Goal: Information Seeking & Learning: Compare options

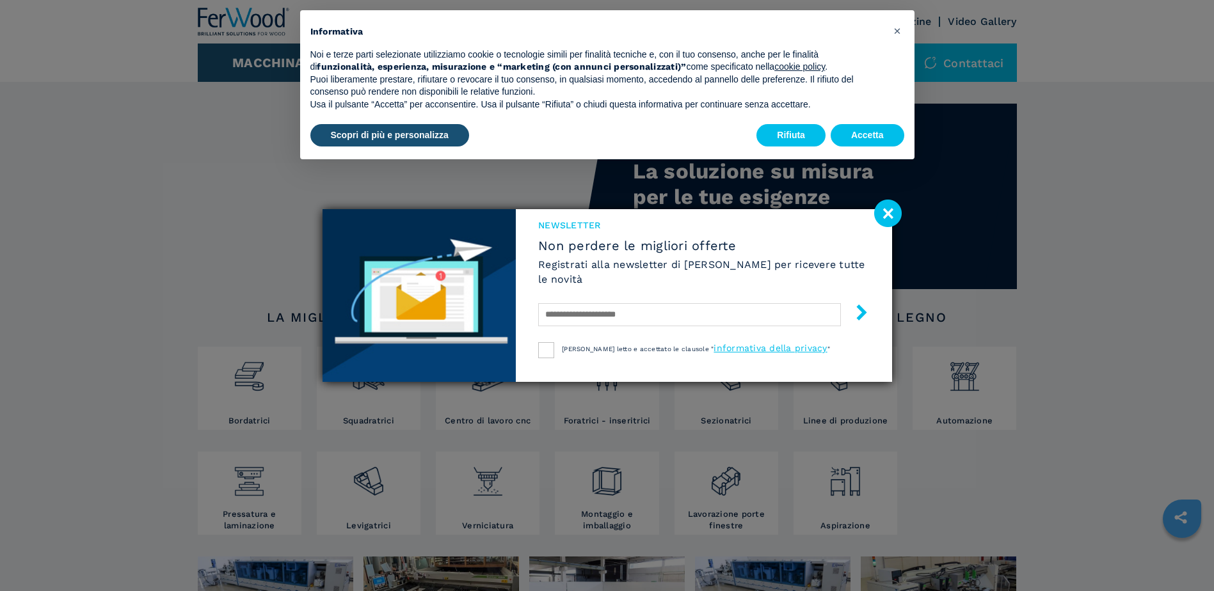
click at [887, 216] on image at bounding box center [888, 214] width 28 height 28
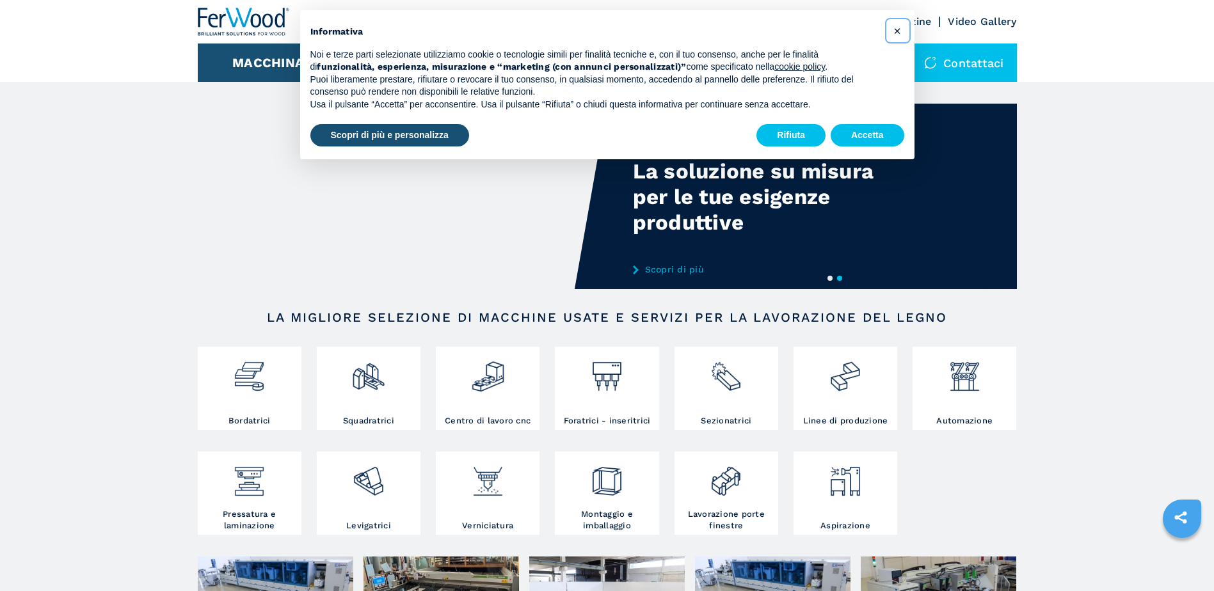
click at [900, 31] on span "×" at bounding box center [897, 30] width 8 height 15
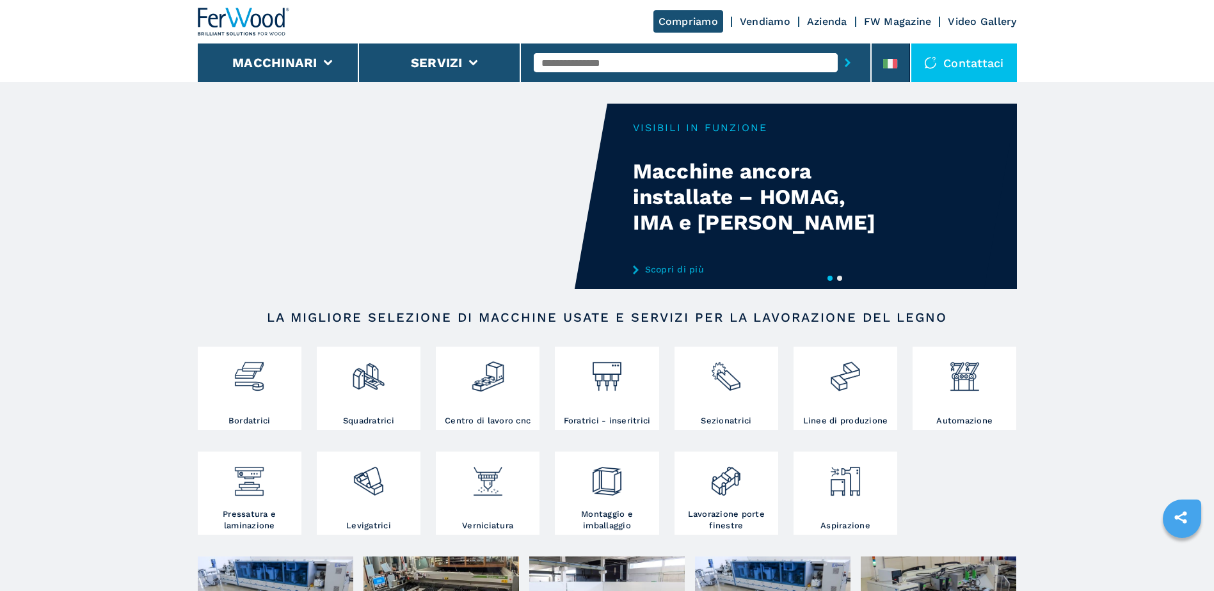
click at [842, 281] on button "2" at bounding box center [839, 278] width 5 height 5
drag, startPoint x: 1174, startPoint y: 0, endPoint x: 1079, endPoint y: 456, distance: 465.3
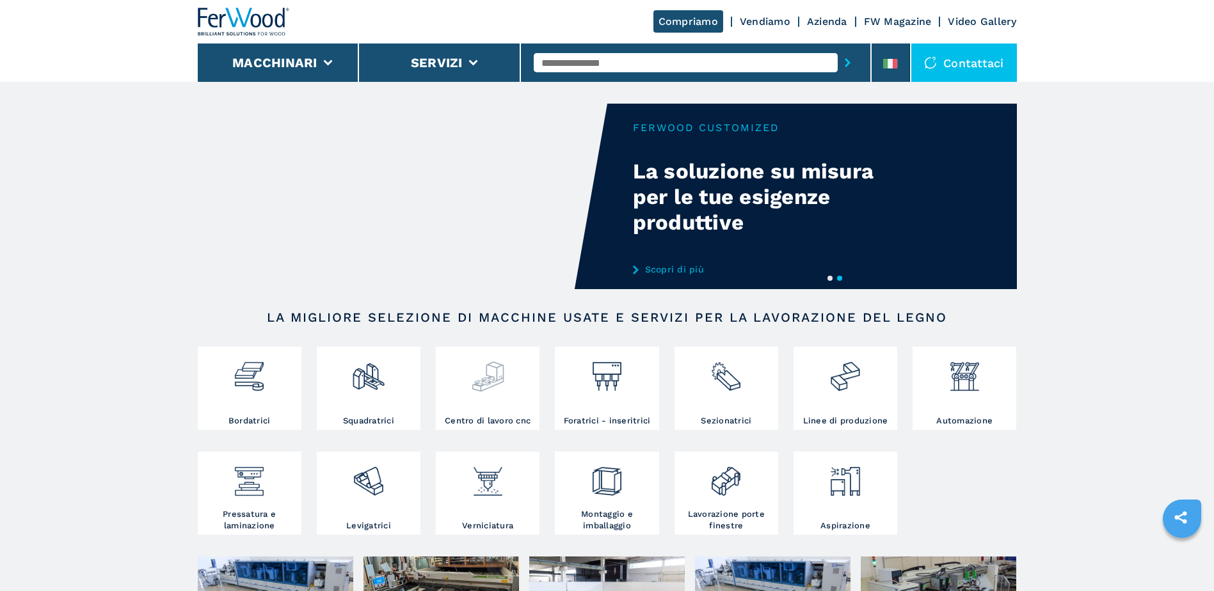
click at [493, 393] on img at bounding box center [488, 372] width 34 height 44
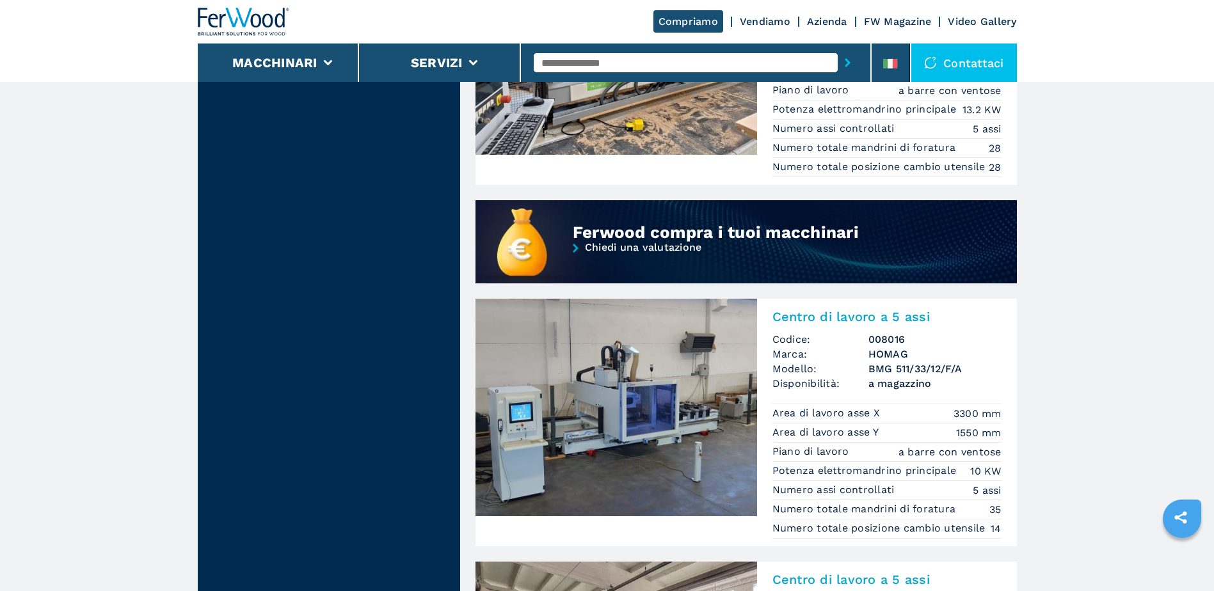
scroll to position [1152, 0]
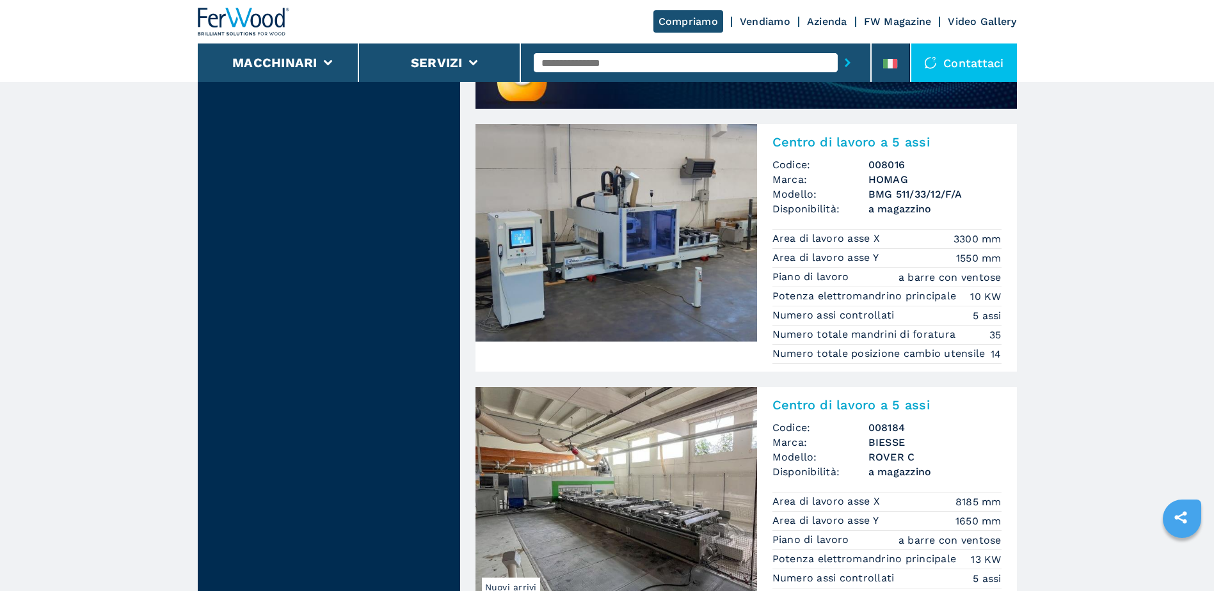
click at [655, 273] on img at bounding box center [616, 233] width 282 height 218
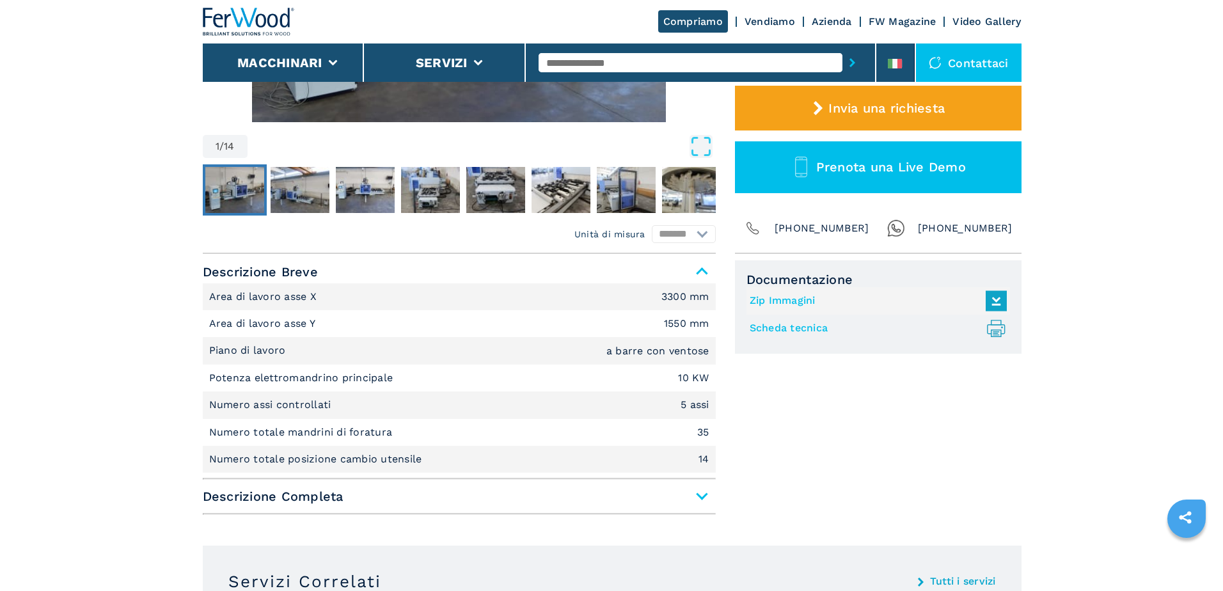
scroll to position [192, 0]
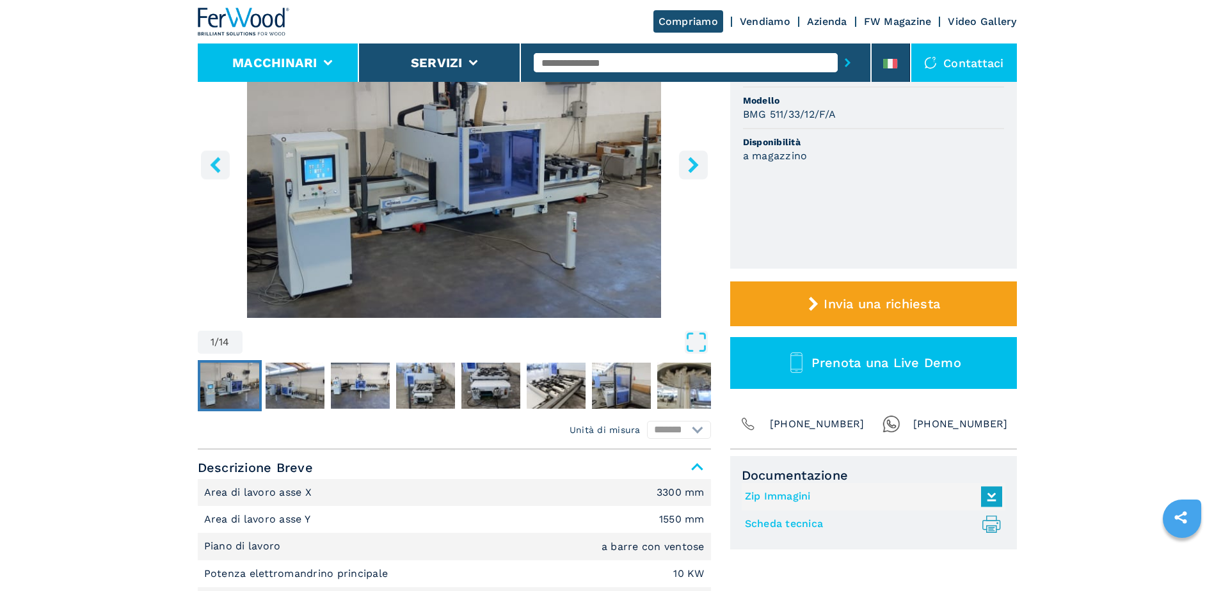
click at [253, 63] on button "Macchinari" at bounding box center [274, 62] width 85 height 15
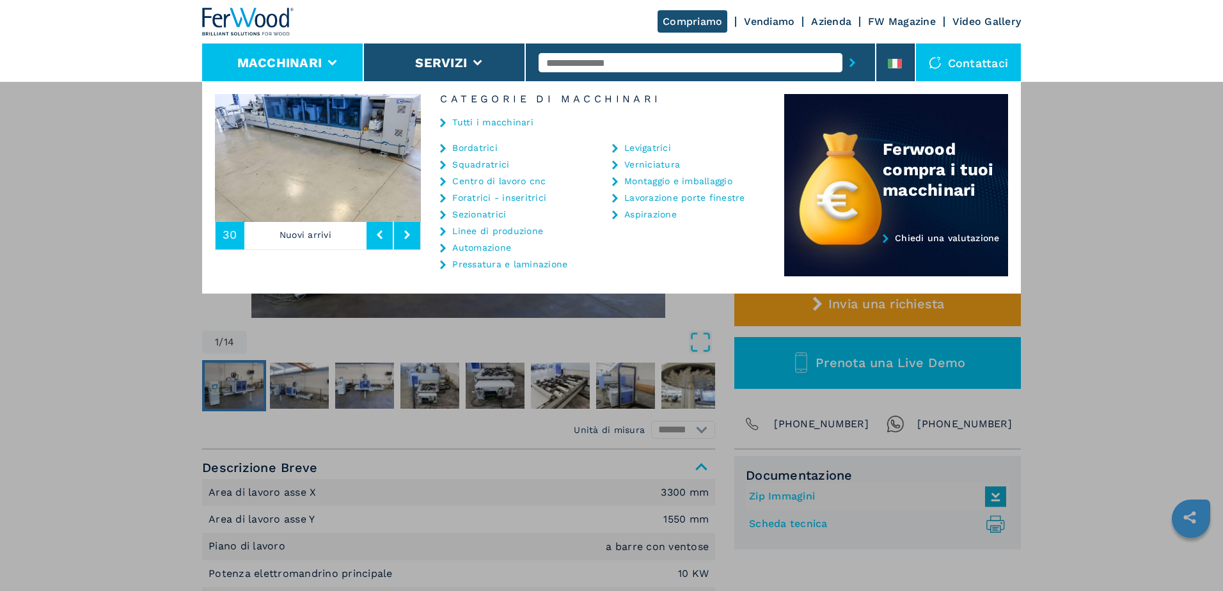
drag, startPoint x: 68, startPoint y: 143, endPoint x: 352, endPoint y: 71, distance: 293.1
click at [70, 142] on div "**********" at bounding box center [611, 376] width 1223 height 591
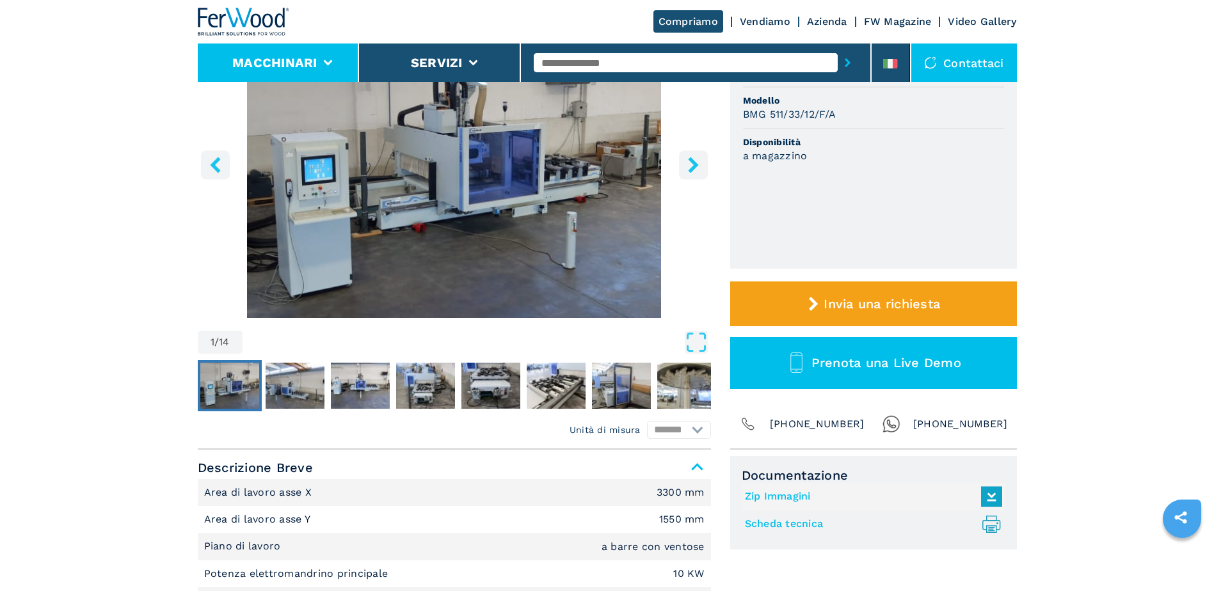
click at [268, 64] on button "Macchinari" at bounding box center [274, 62] width 85 height 15
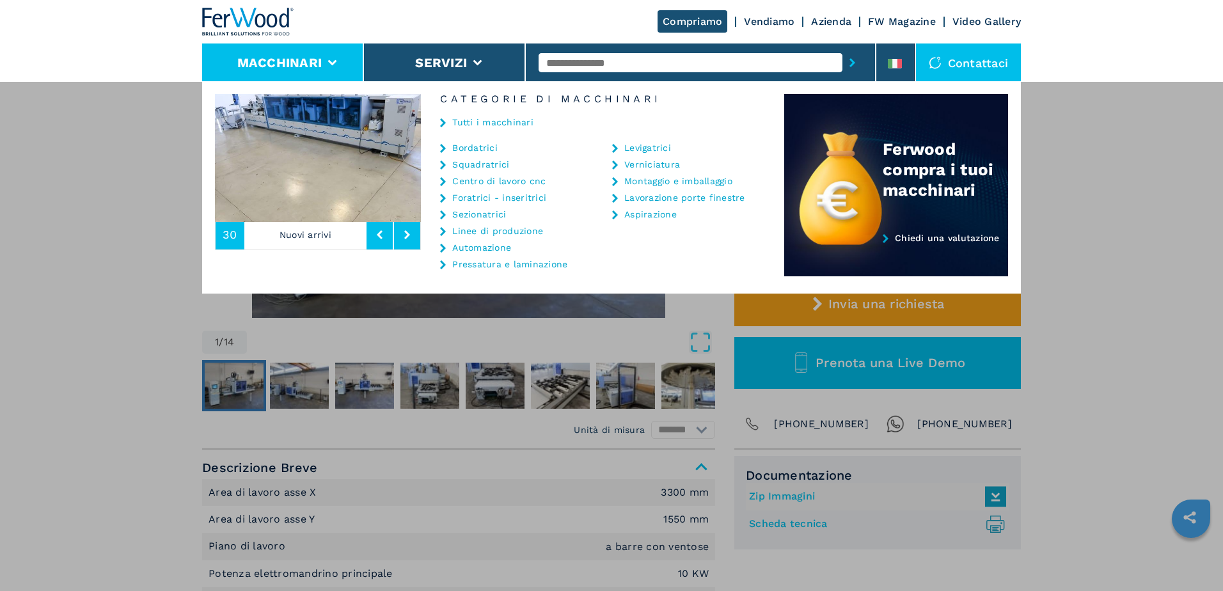
click at [498, 182] on link "Centro di lavoro cnc" at bounding box center [498, 181] width 93 height 9
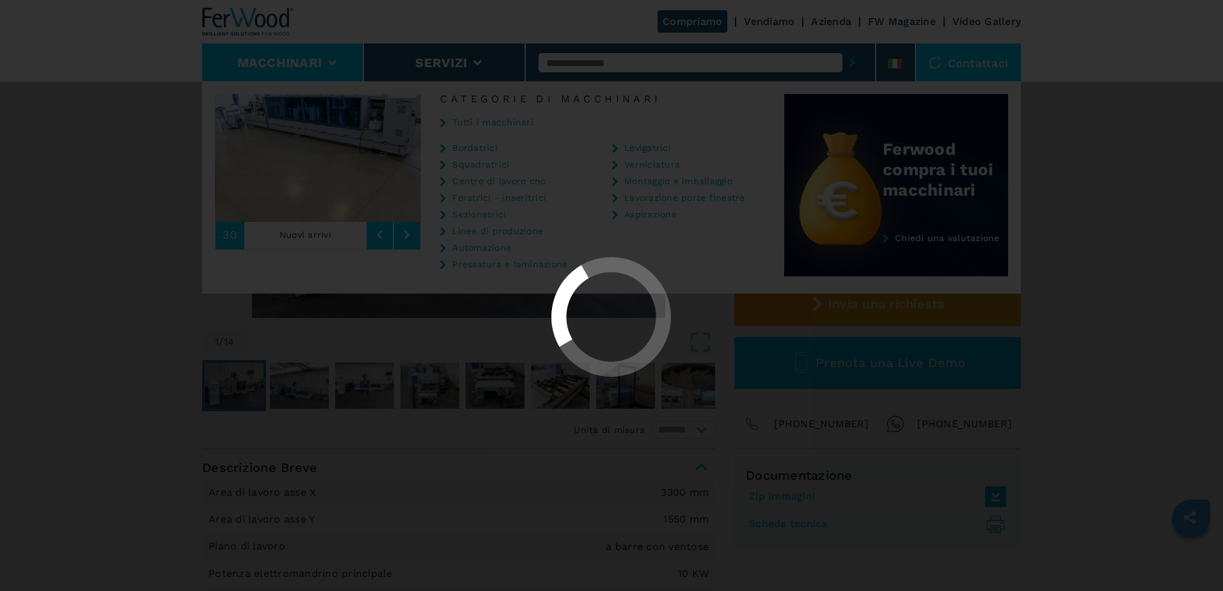
select select "**********"
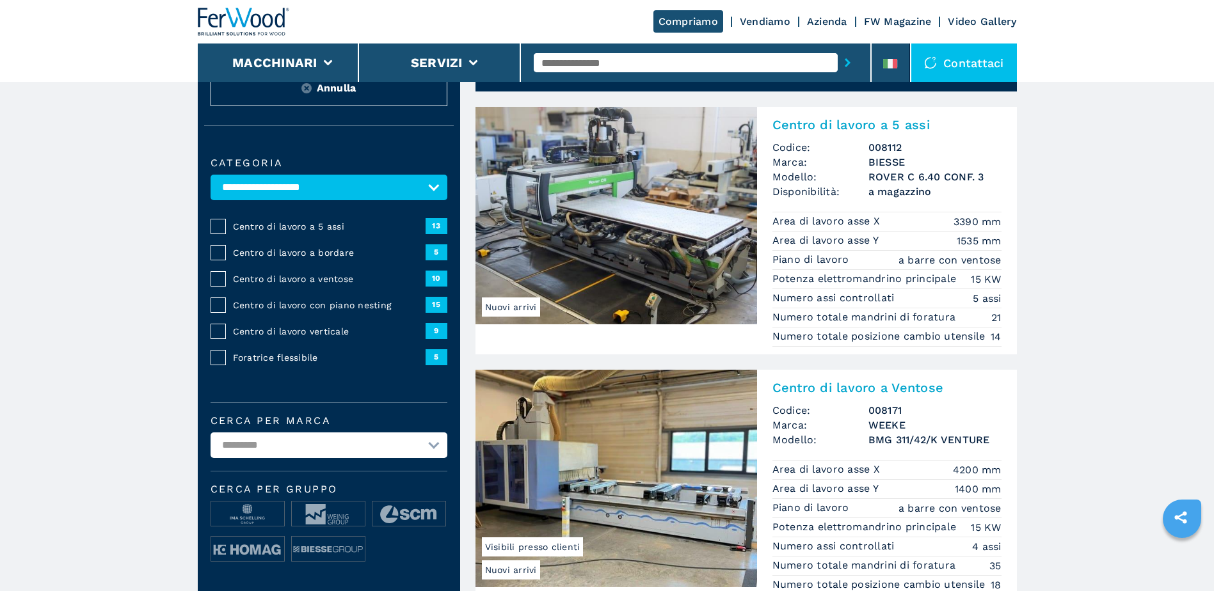
scroll to position [64, 0]
click at [628, 210] on img at bounding box center [616, 215] width 282 height 218
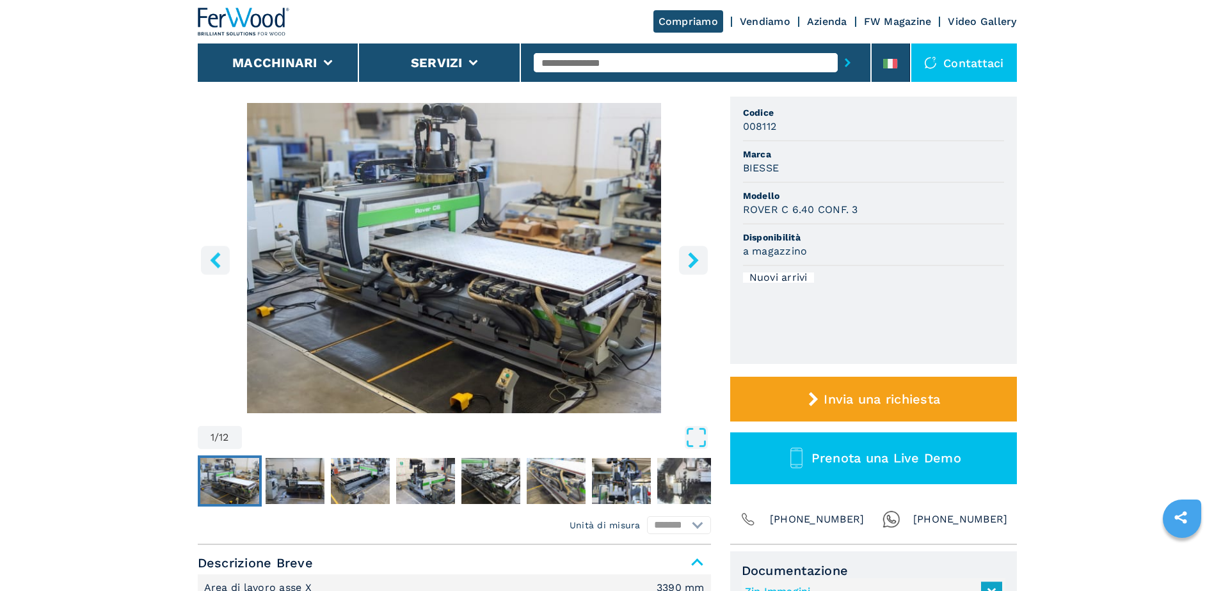
scroll to position [64, 0]
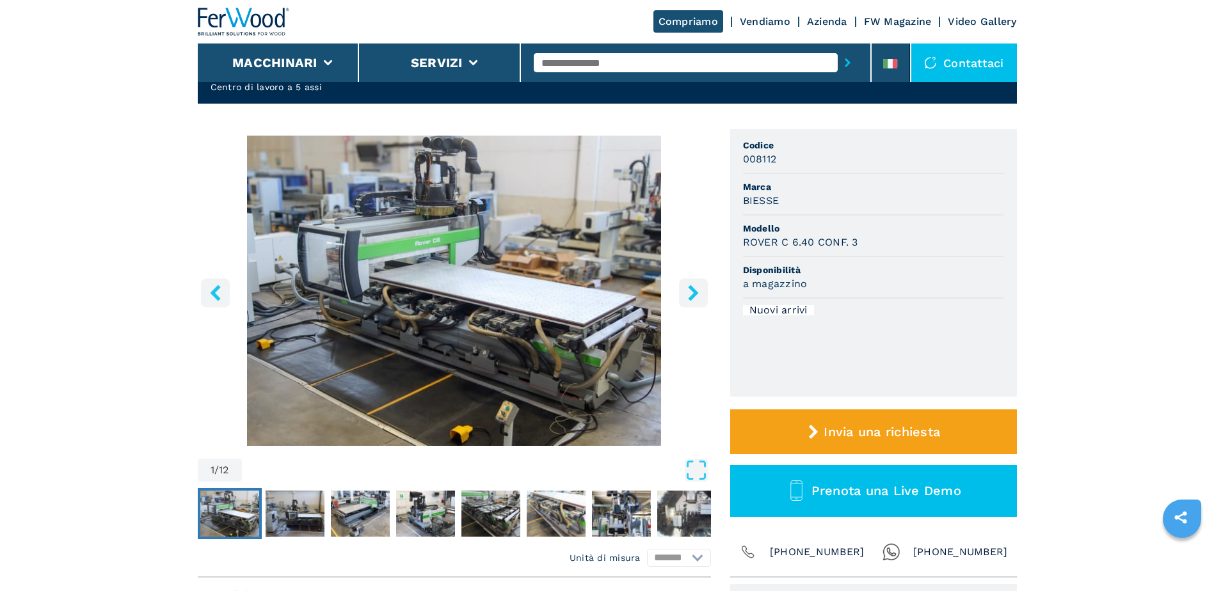
click at [688, 296] on icon "right-button" at bounding box center [693, 293] width 16 height 16
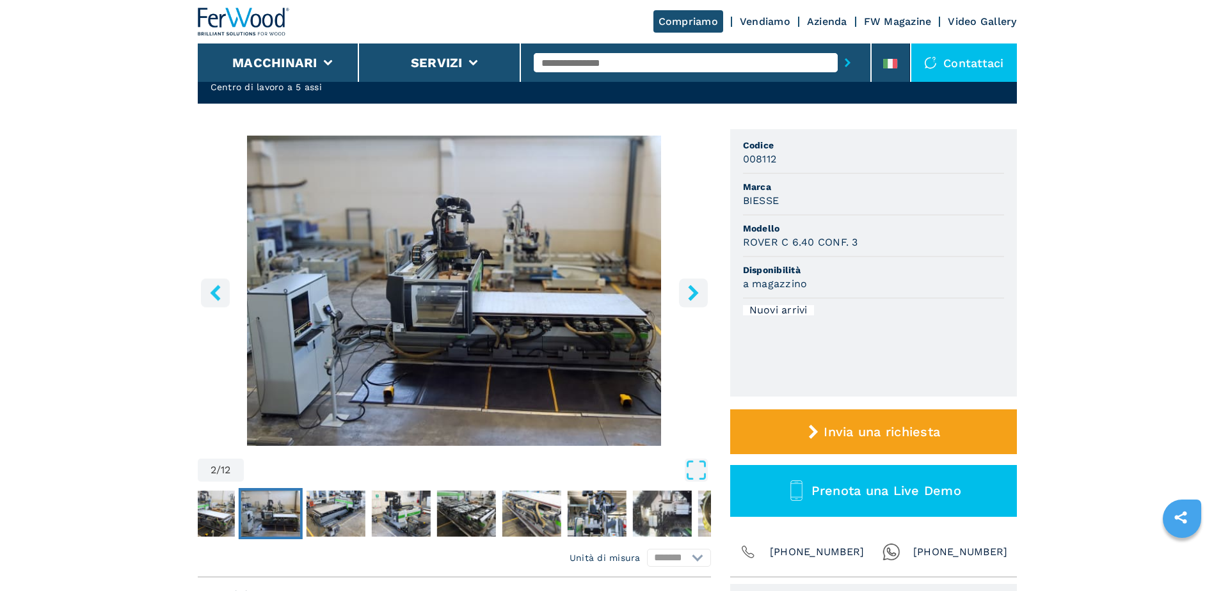
click at [688, 296] on icon "right-button" at bounding box center [693, 293] width 16 height 16
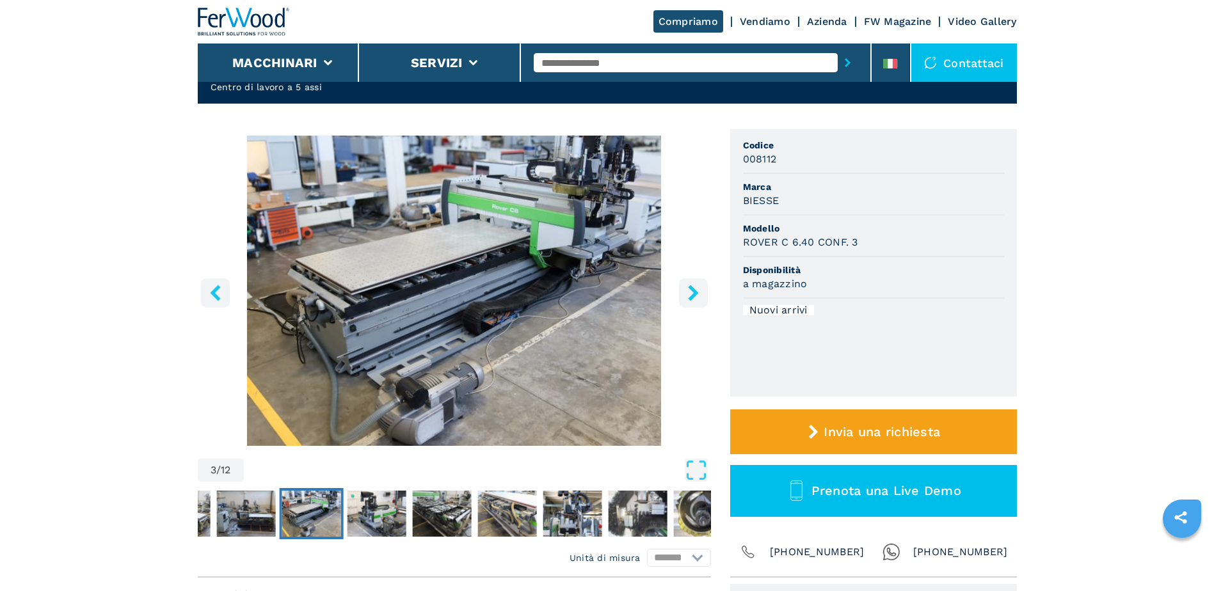
click at [688, 296] on icon "right-button" at bounding box center [693, 293] width 16 height 16
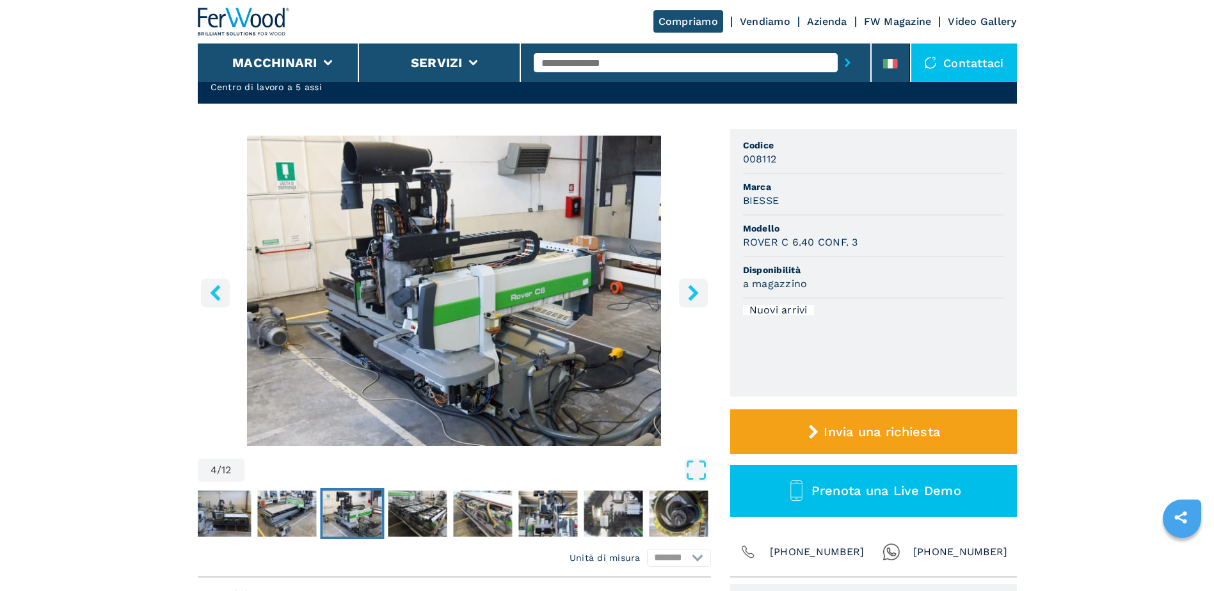
click at [688, 296] on icon "right-button" at bounding box center [693, 293] width 16 height 16
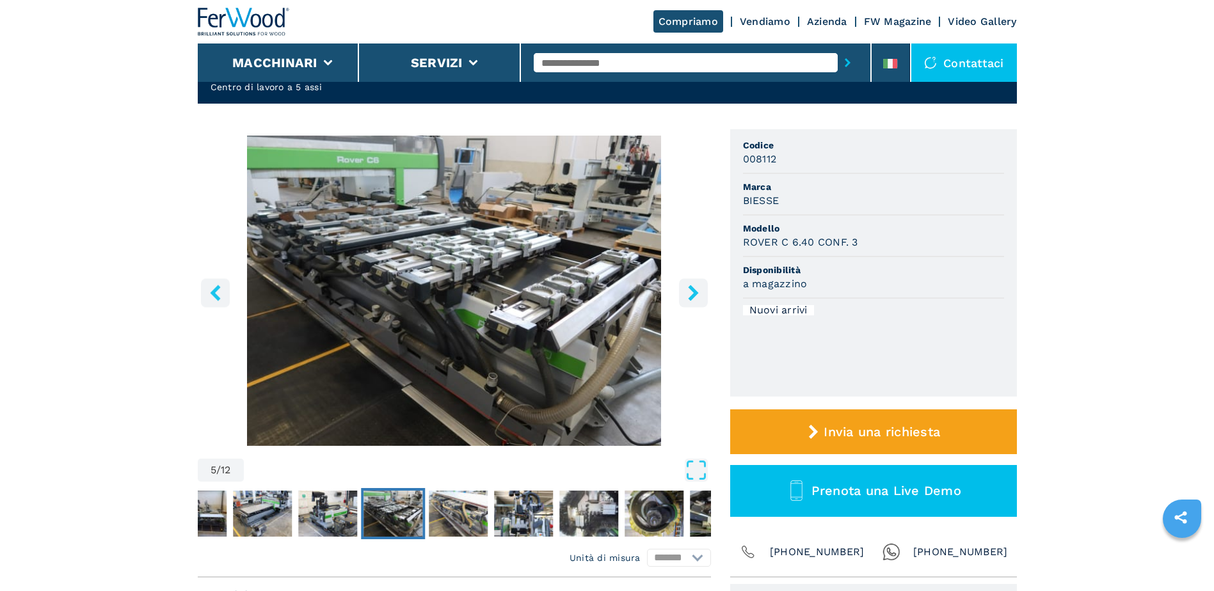
click at [688, 296] on icon "right-button" at bounding box center [693, 293] width 16 height 16
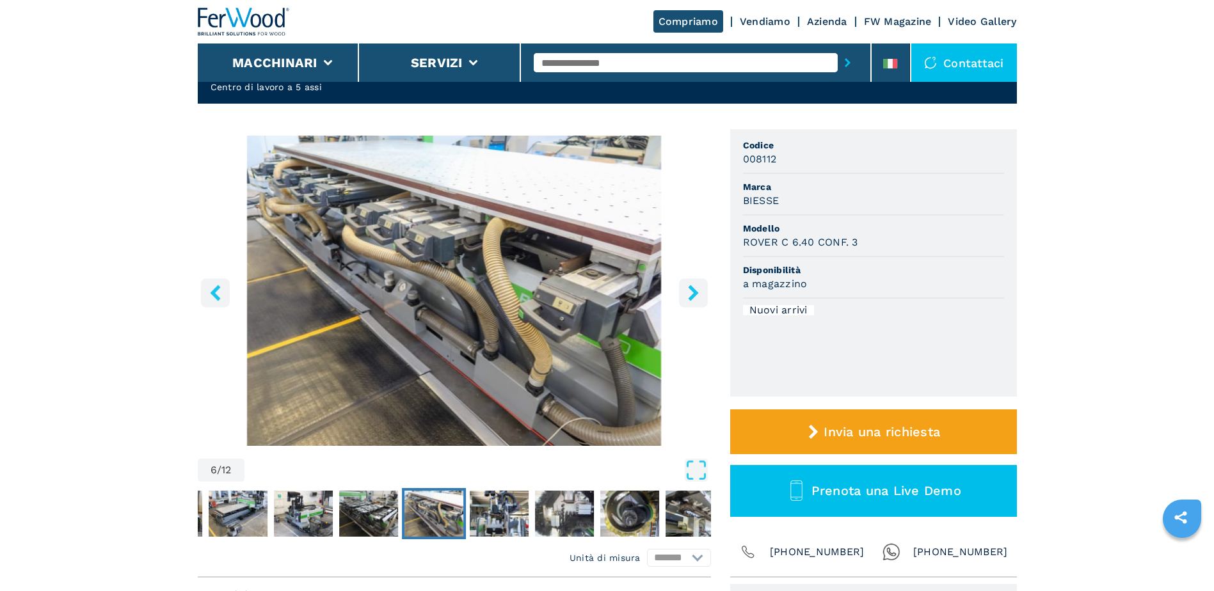
click at [688, 296] on icon "right-button" at bounding box center [693, 293] width 16 height 16
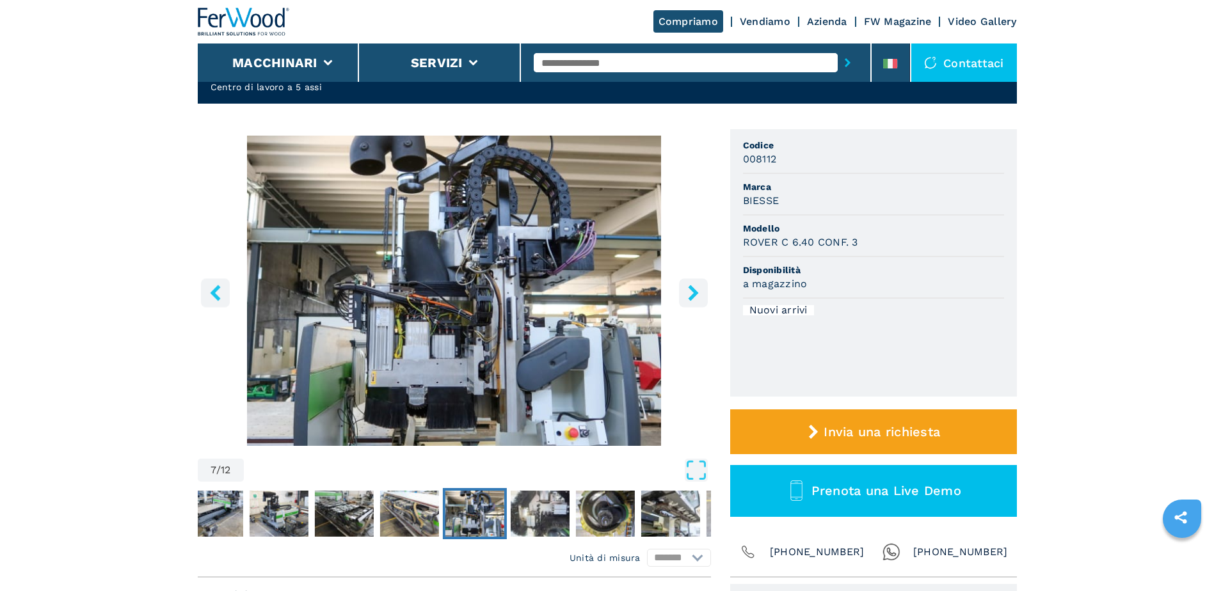
click at [688, 296] on icon "right-button" at bounding box center [693, 293] width 16 height 16
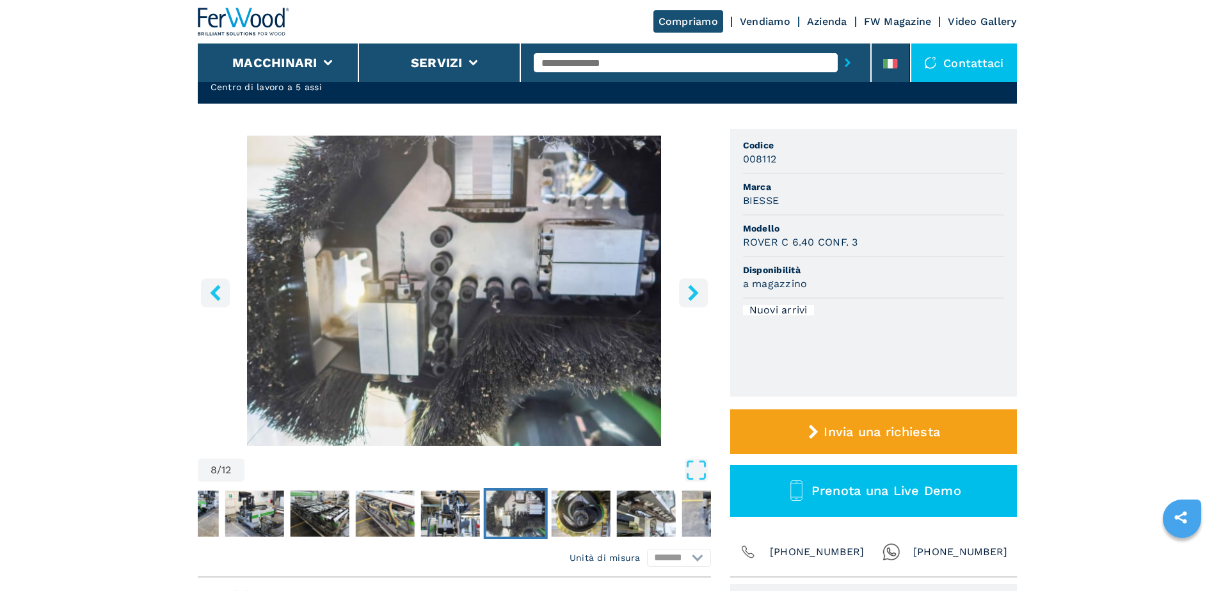
click at [688, 296] on icon "right-button" at bounding box center [693, 293] width 16 height 16
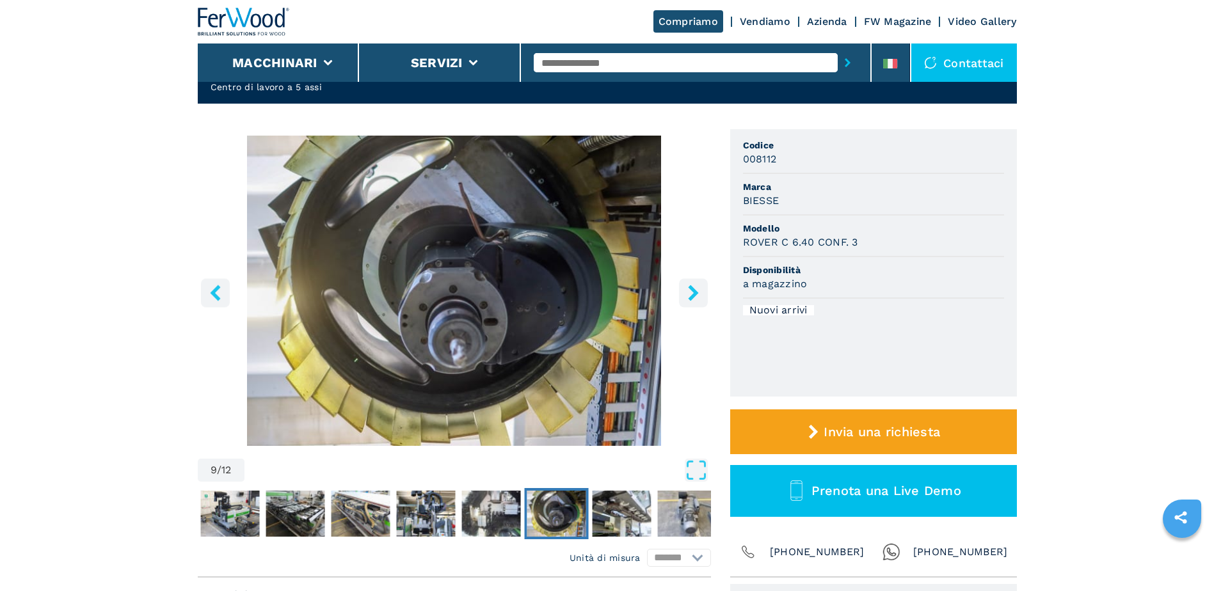
click at [688, 296] on icon "right-button" at bounding box center [693, 293] width 16 height 16
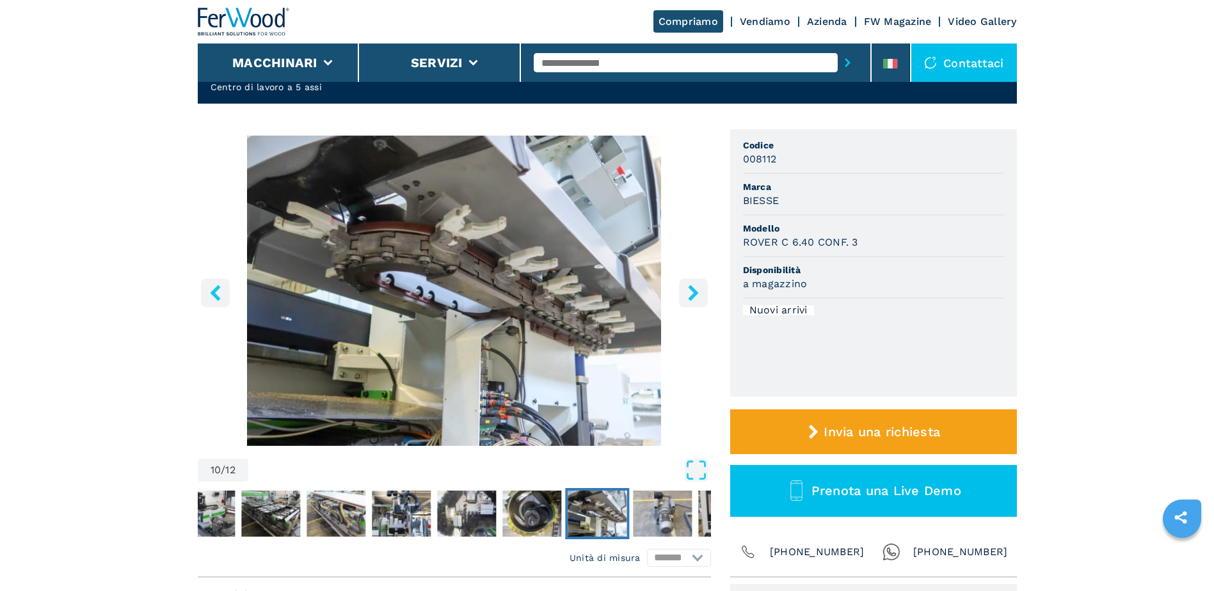
click at [688, 296] on icon "right-button" at bounding box center [693, 293] width 16 height 16
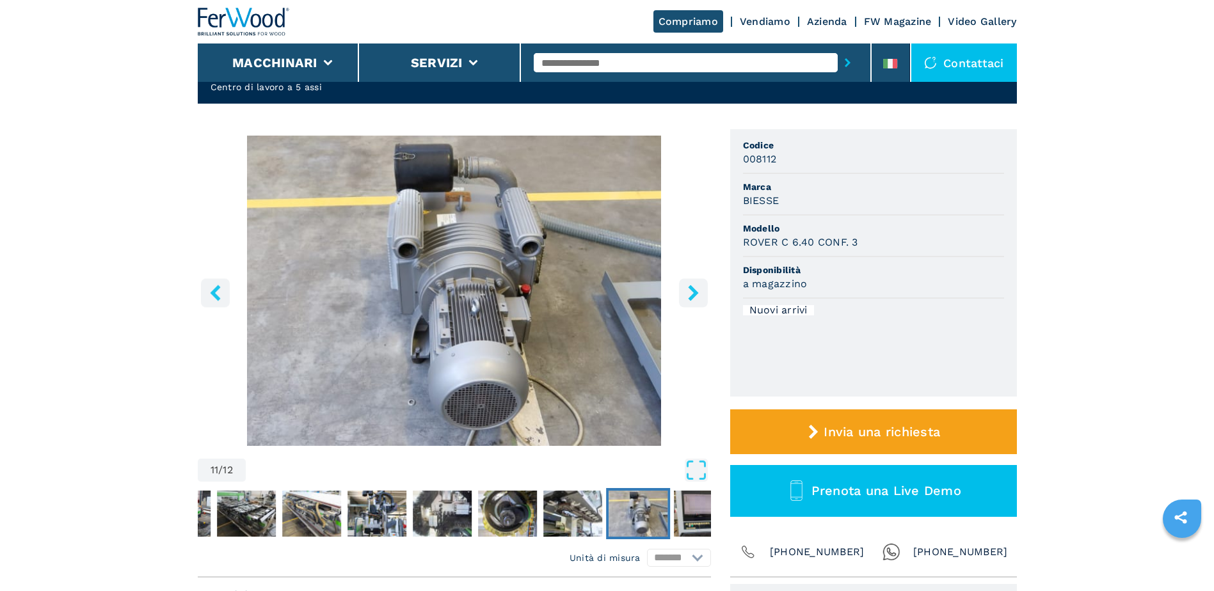
click at [688, 296] on icon "right-button" at bounding box center [693, 293] width 16 height 16
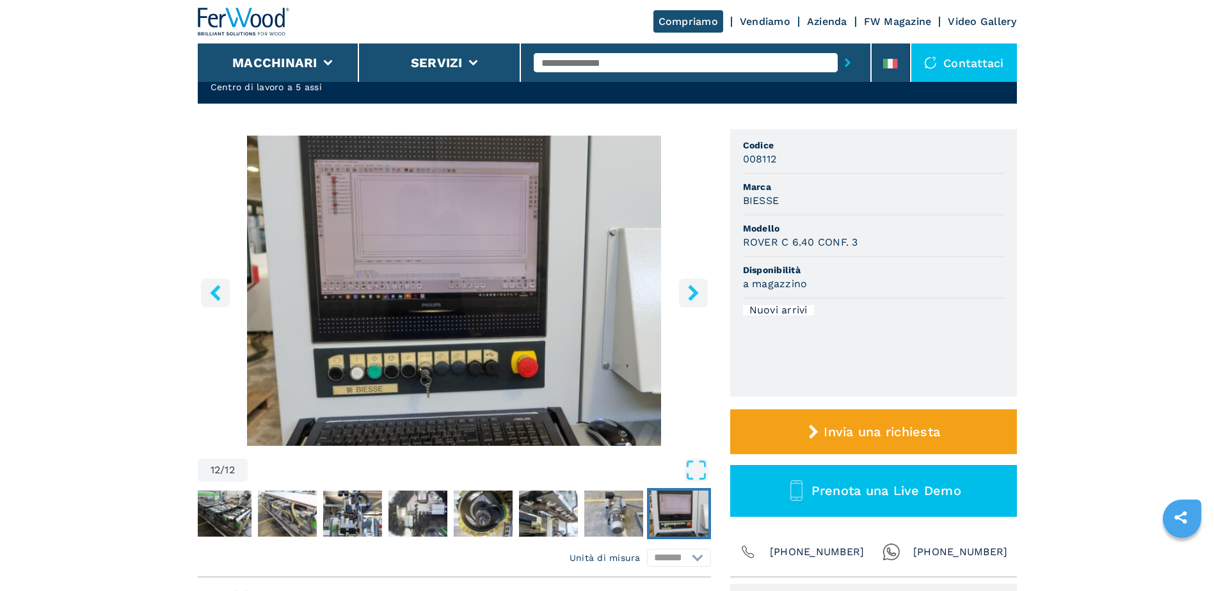
click at [688, 296] on icon "right-button" at bounding box center [693, 293] width 16 height 16
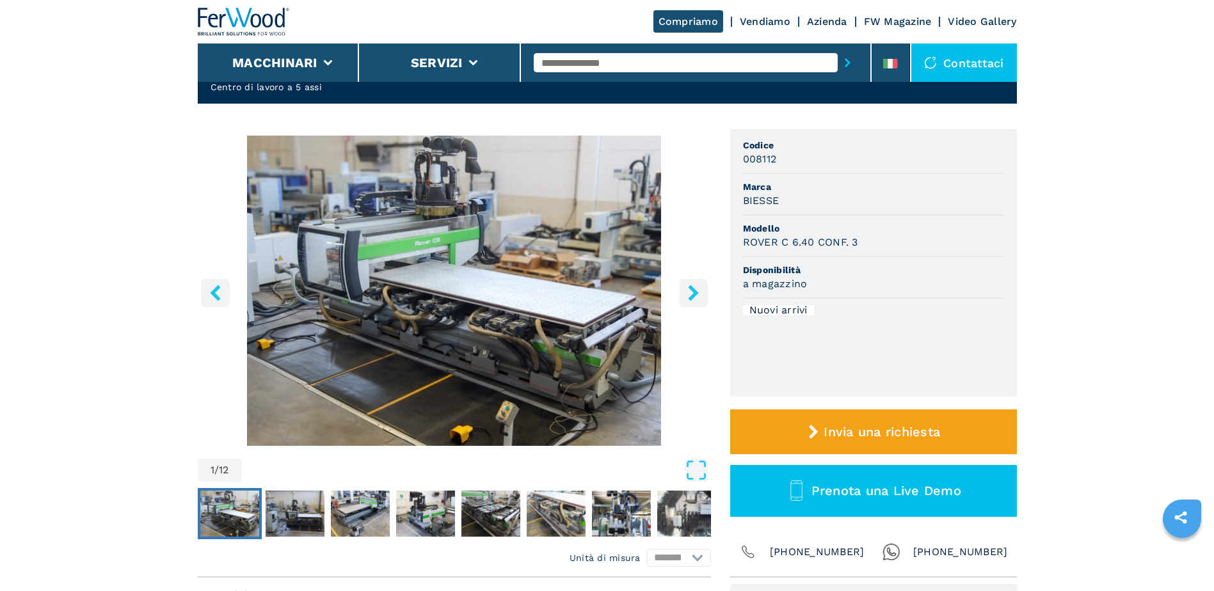
click at [688, 296] on icon "right-button" at bounding box center [693, 293] width 16 height 16
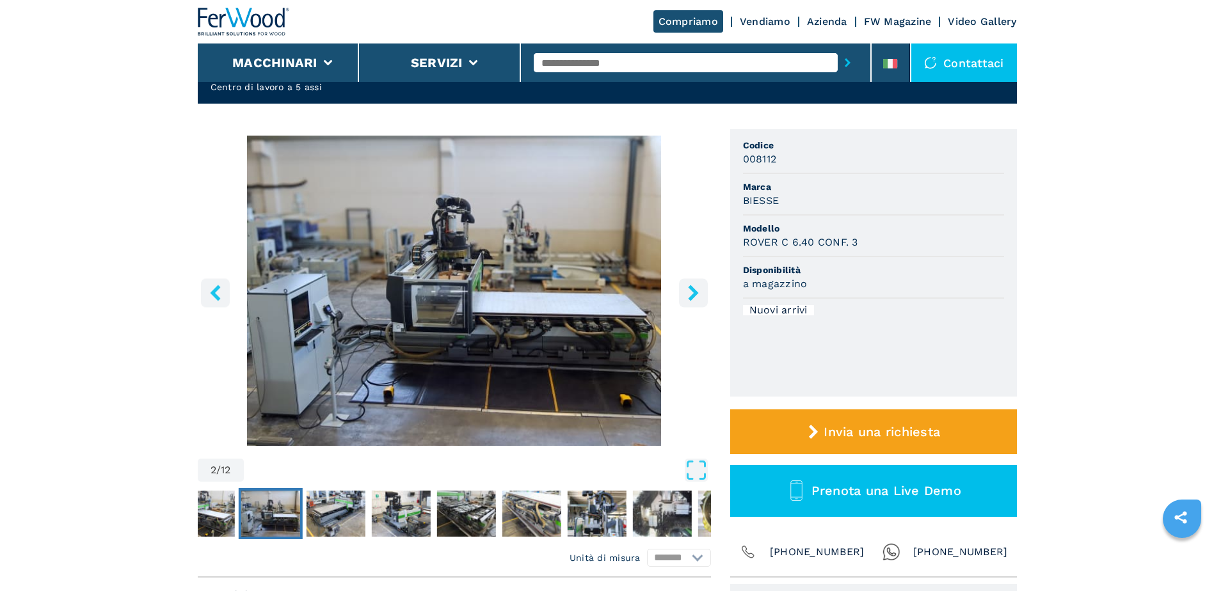
click at [688, 296] on icon "right-button" at bounding box center [693, 293] width 16 height 16
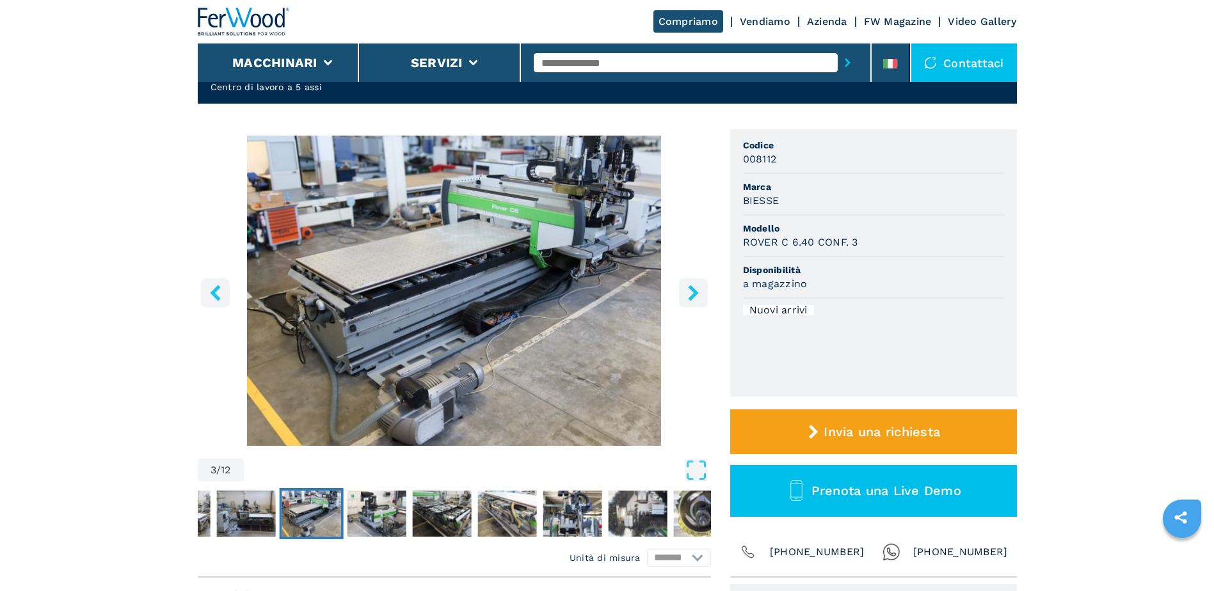
click at [694, 297] on icon "right-button" at bounding box center [693, 293] width 16 height 16
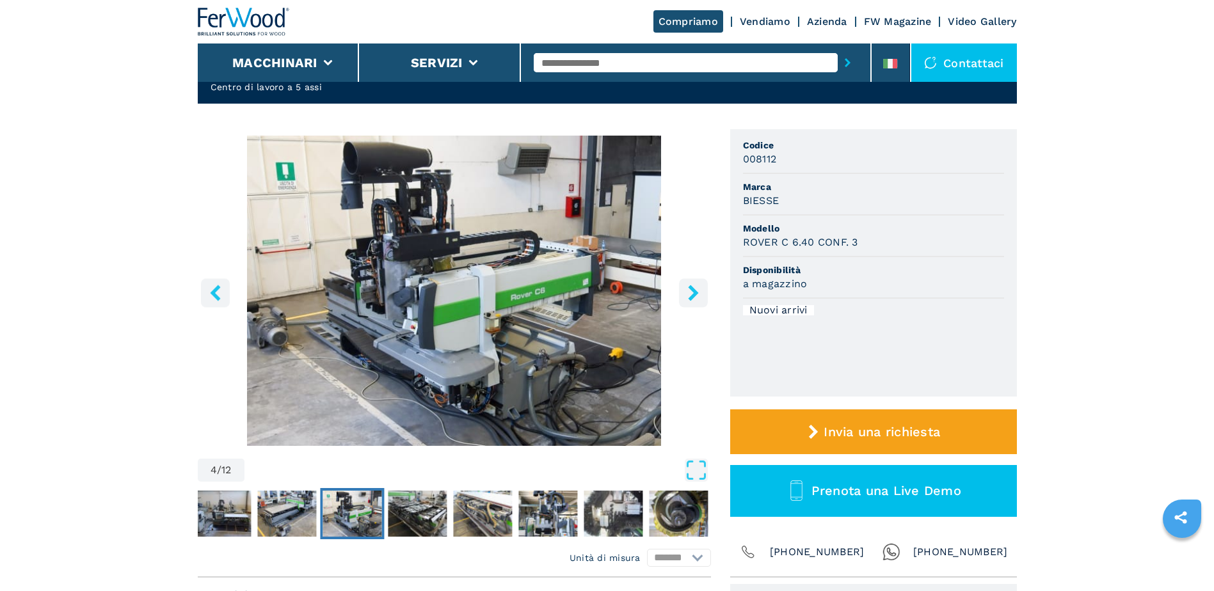
click at [694, 297] on icon "right-button" at bounding box center [693, 293] width 16 height 16
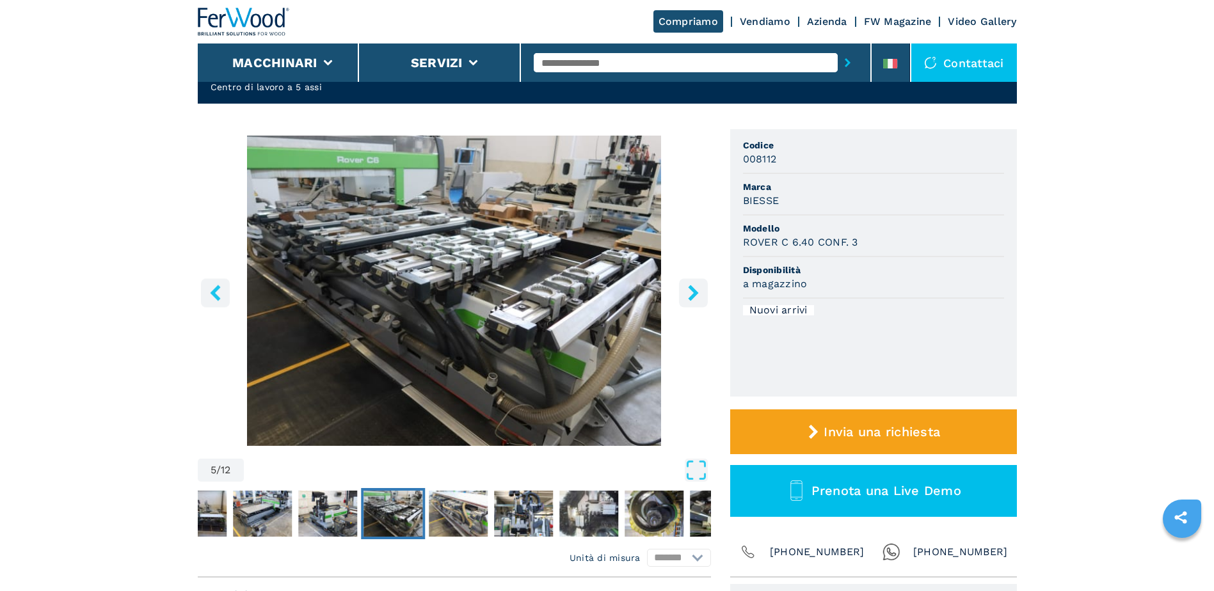
click at [694, 297] on icon "right-button" at bounding box center [693, 293] width 16 height 16
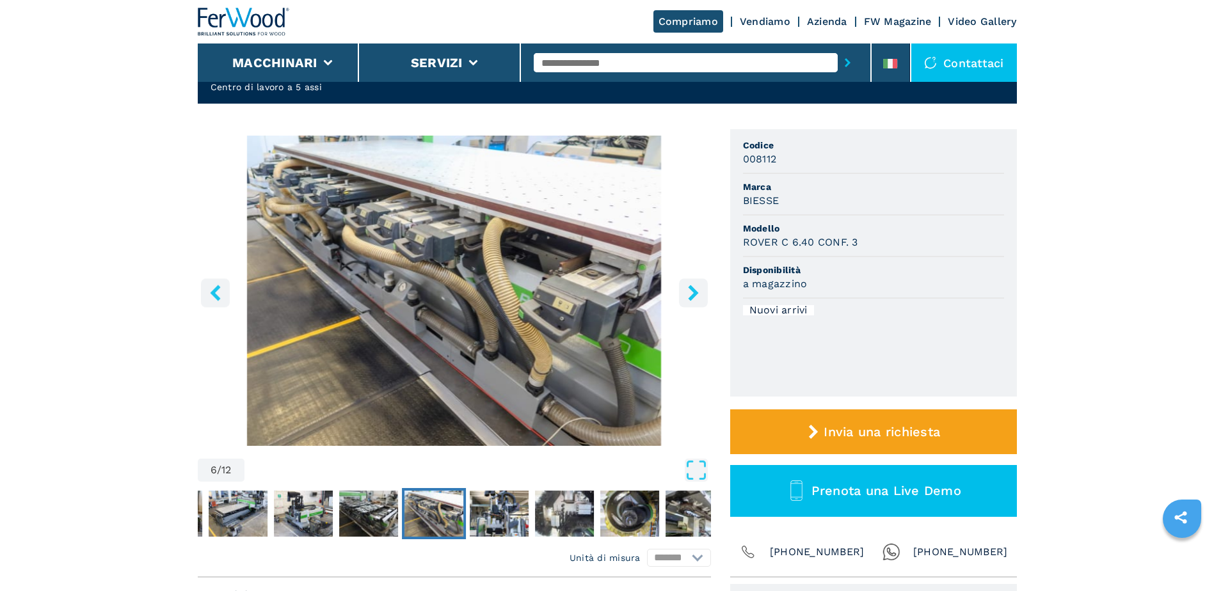
click at [694, 296] on icon "right-button" at bounding box center [693, 293] width 16 height 16
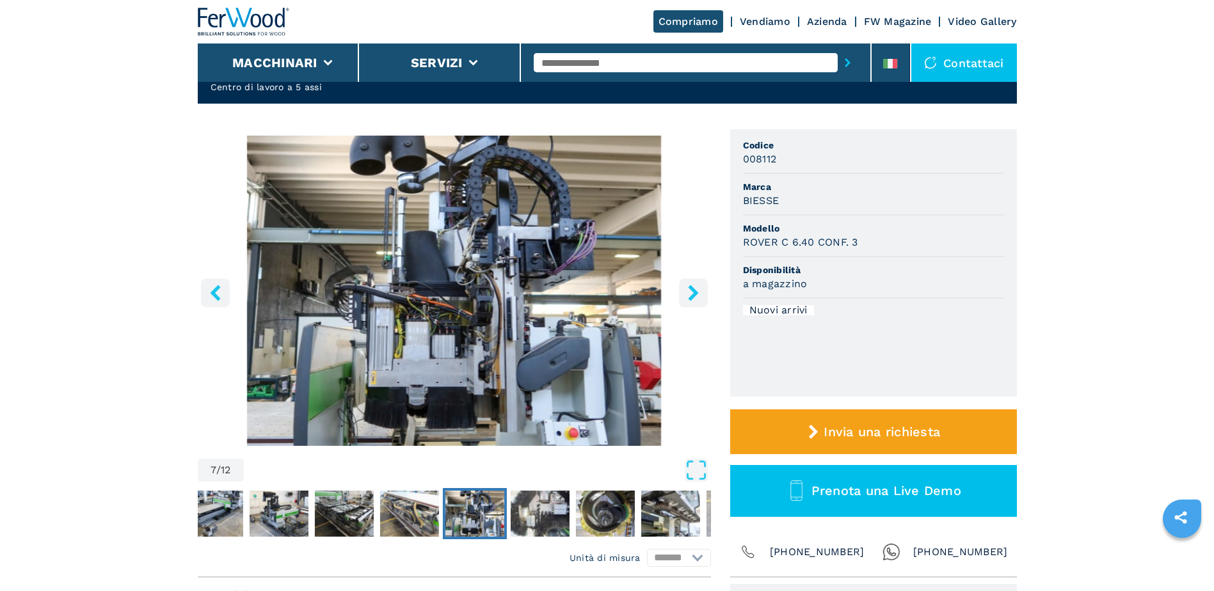
click at [694, 296] on icon "right-button" at bounding box center [693, 293] width 10 height 16
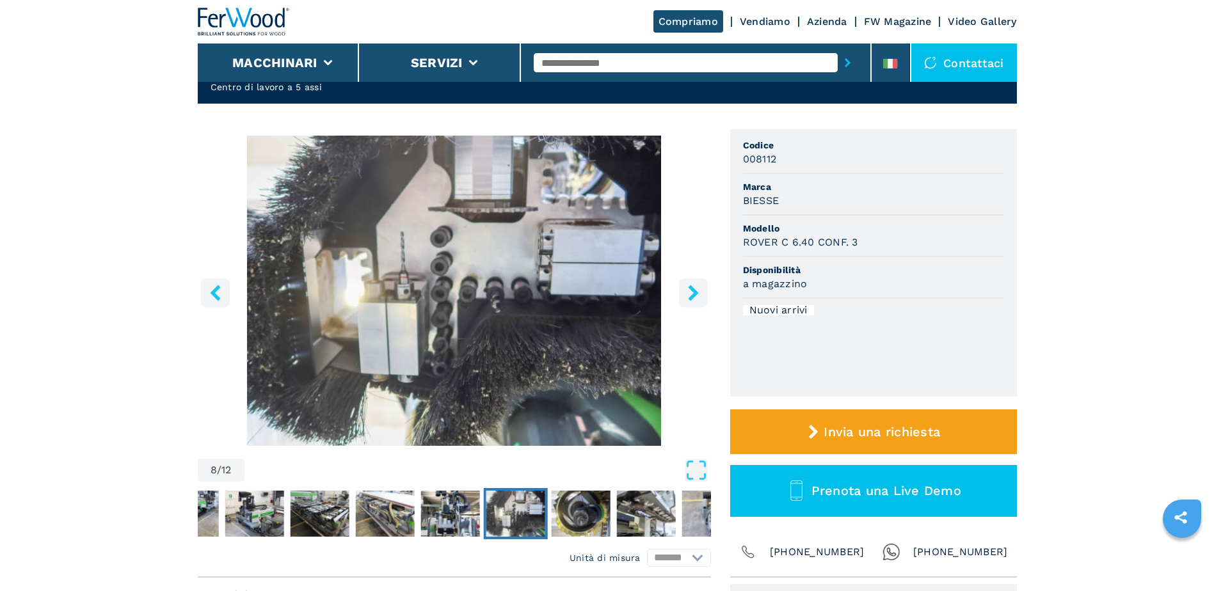
click at [694, 296] on icon "right-button" at bounding box center [693, 293] width 10 height 16
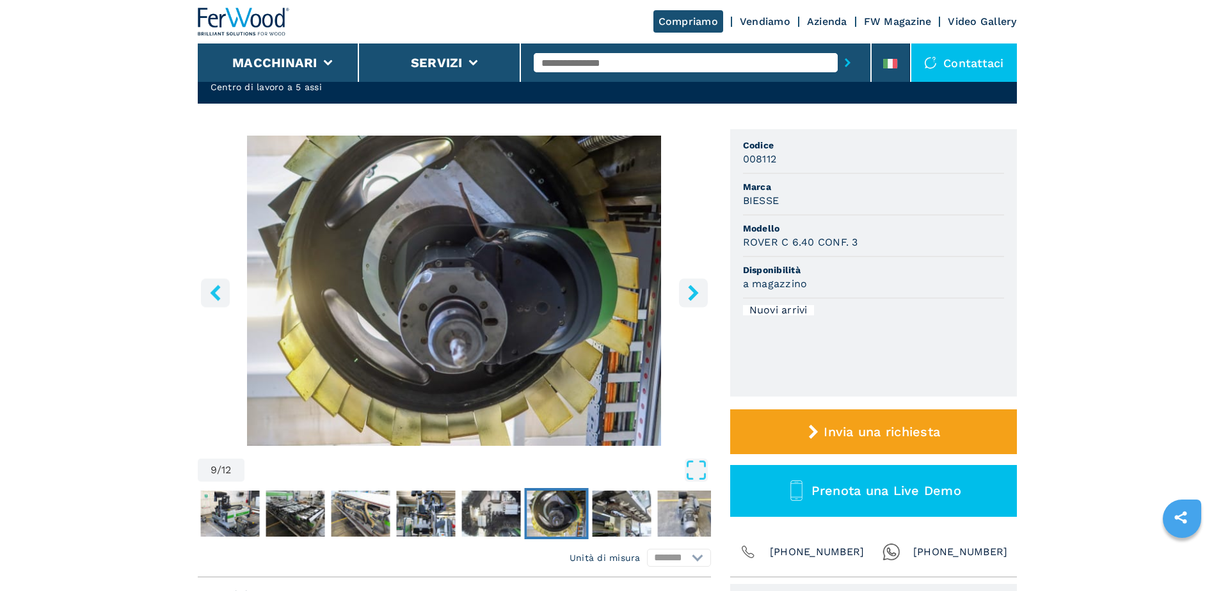
click at [694, 296] on icon "right-button" at bounding box center [693, 293] width 10 height 16
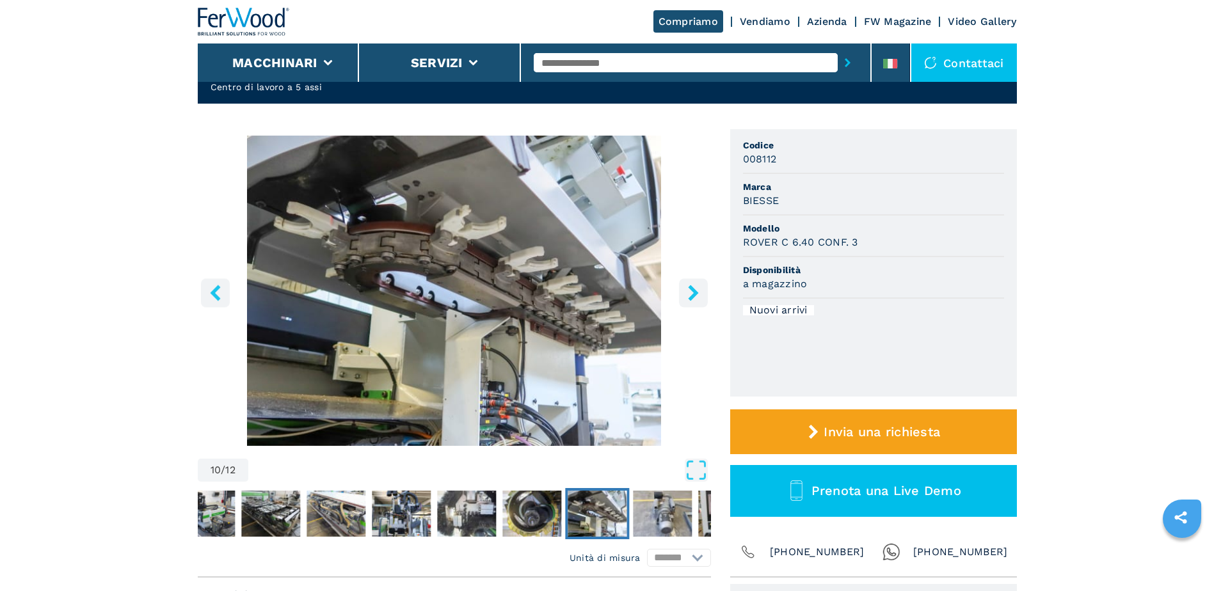
click at [694, 296] on icon "right-button" at bounding box center [693, 293] width 10 height 16
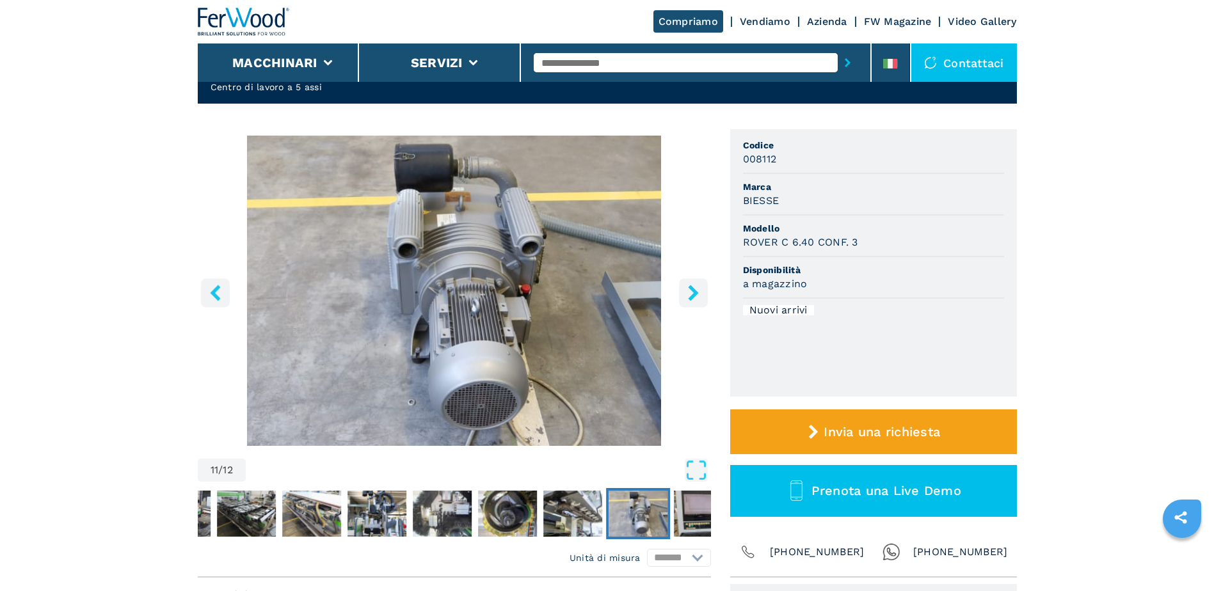
click at [694, 296] on icon "right-button" at bounding box center [693, 293] width 10 height 16
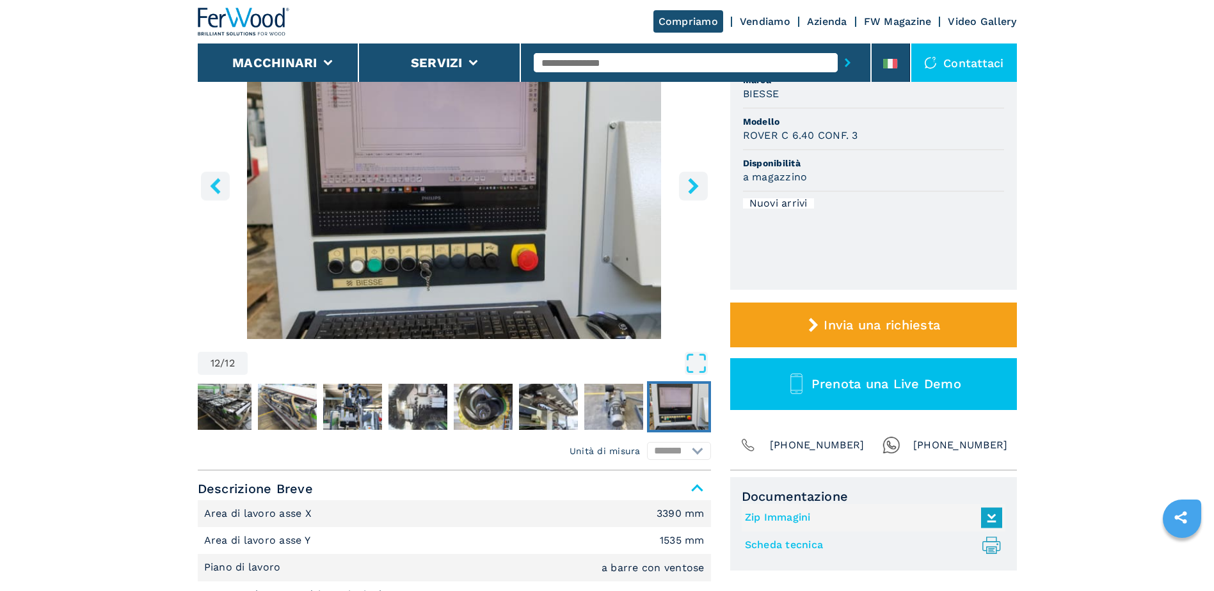
scroll to position [0, 0]
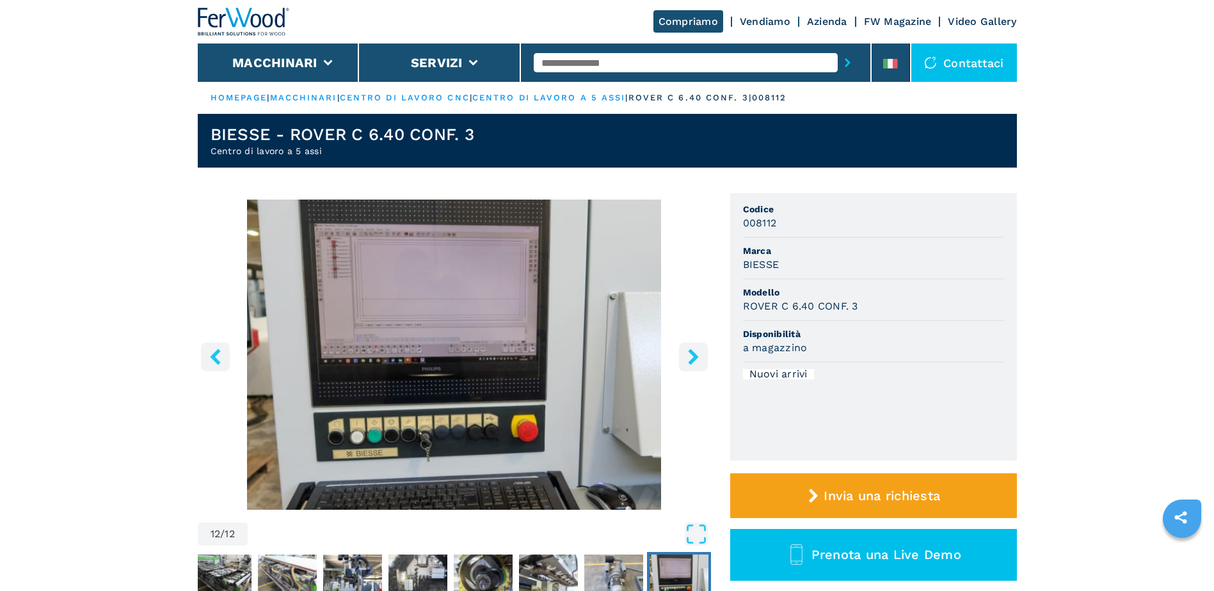
click at [689, 364] on icon "right-button" at bounding box center [693, 357] width 16 height 16
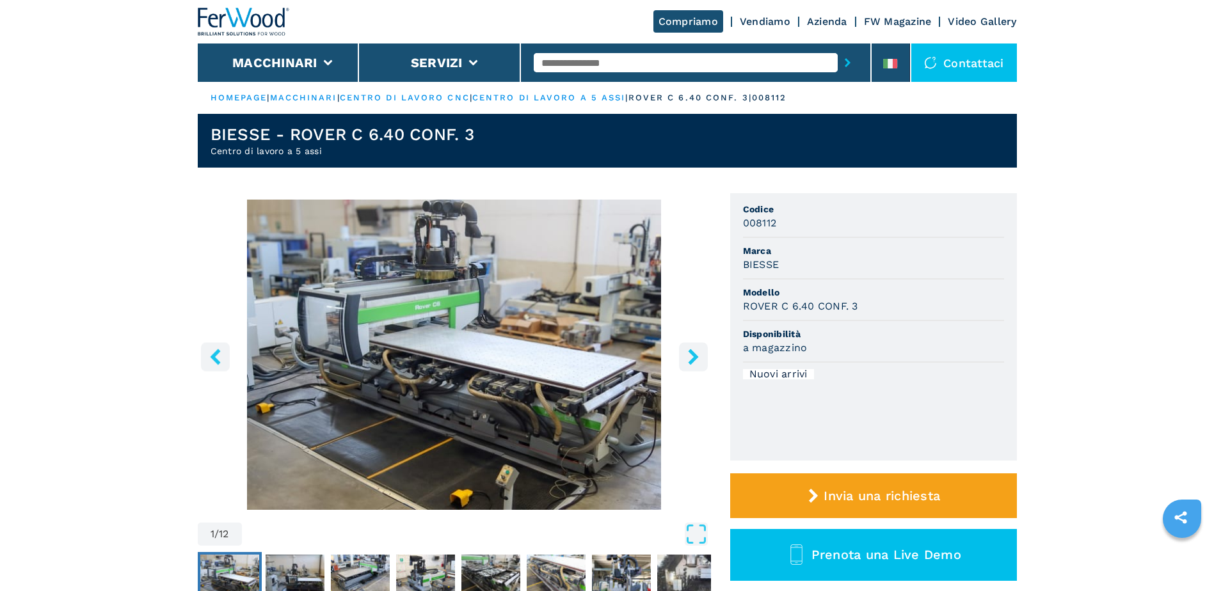
click at [690, 365] on icon "right-button" at bounding box center [693, 357] width 16 height 16
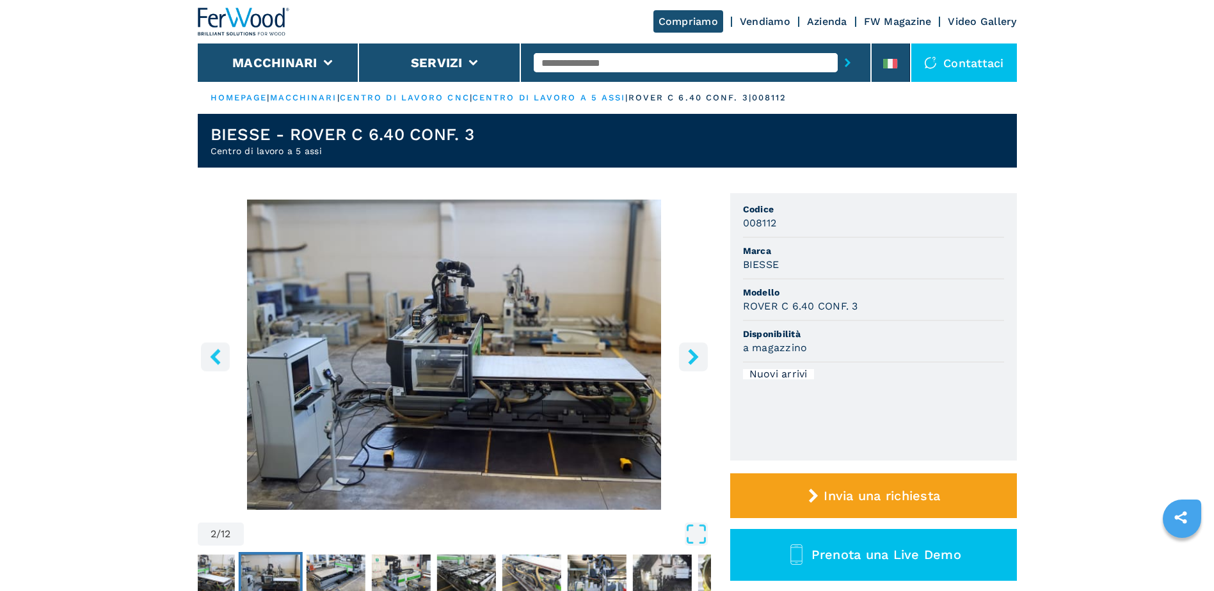
click at [690, 365] on icon "right-button" at bounding box center [693, 357] width 16 height 16
click at [308, 68] on button "Macchinari" at bounding box center [274, 62] width 85 height 15
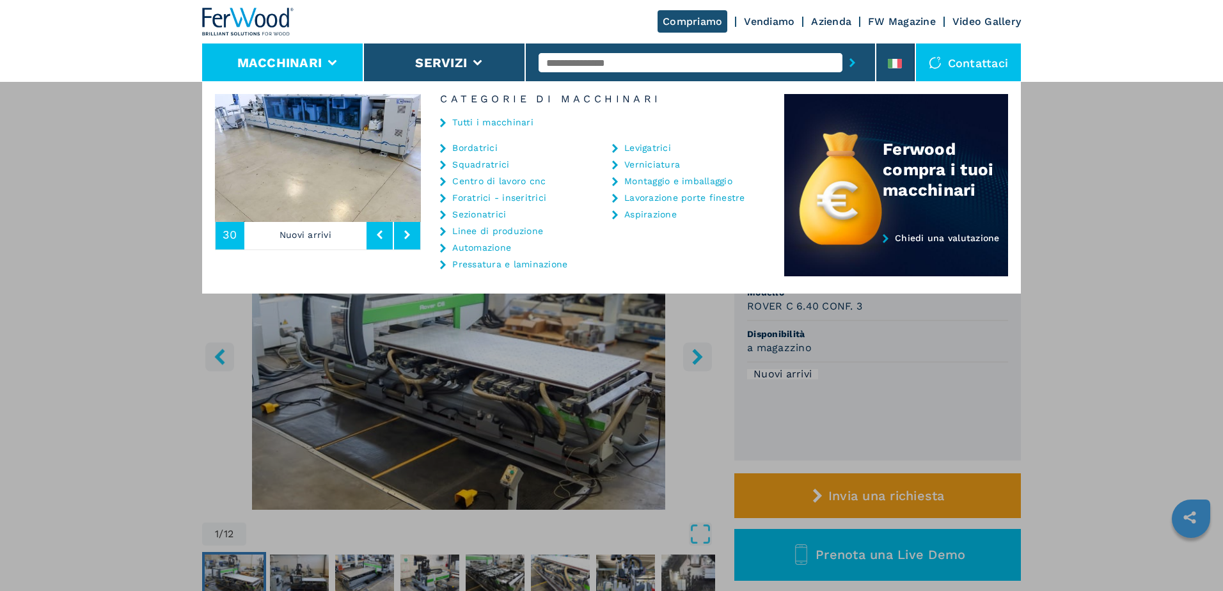
click at [477, 184] on link "Centro di lavoro cnc" at bounding box center [498, 181] width 93 height 9
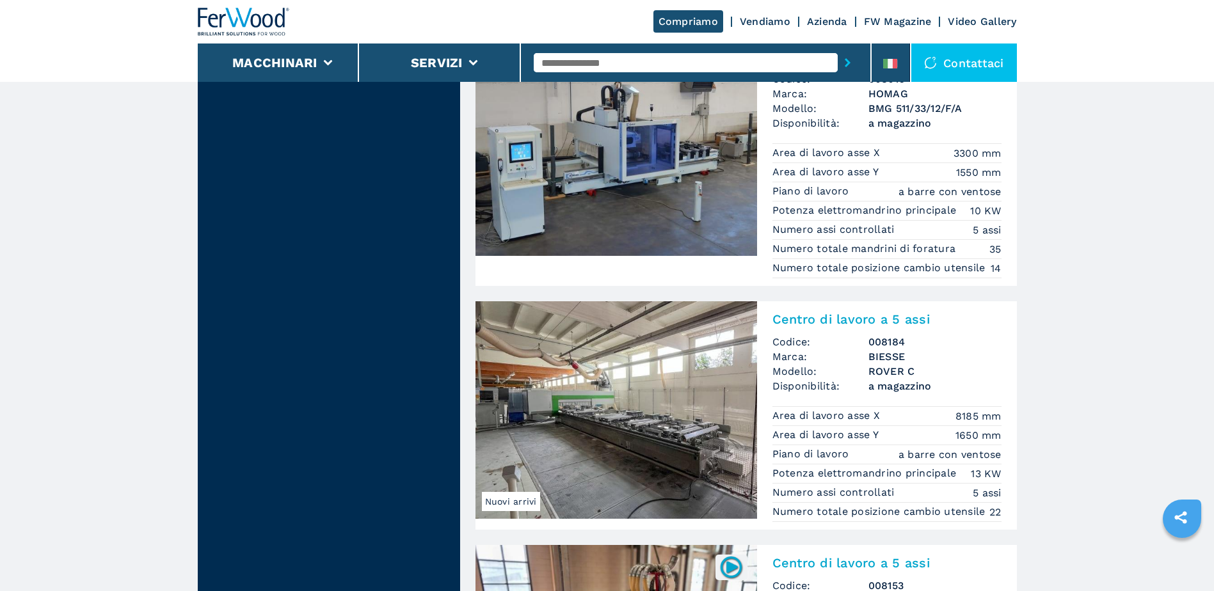
scroll to position [1280, 0]
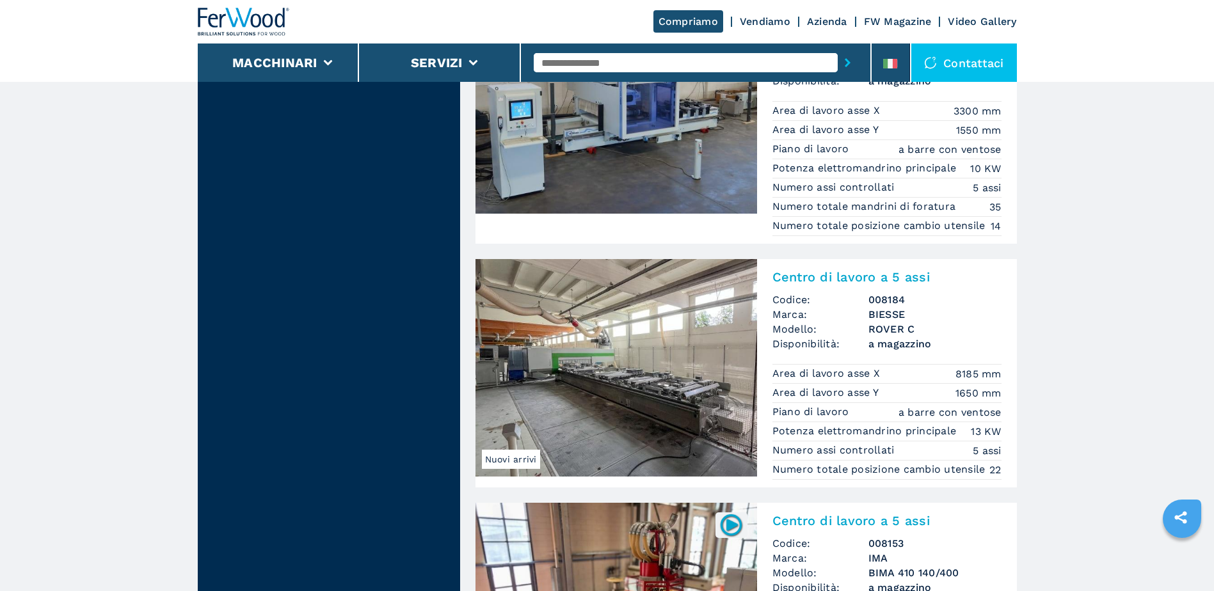
click at [598, 416] on img at bounding box center [616, 368] width 282 height 218
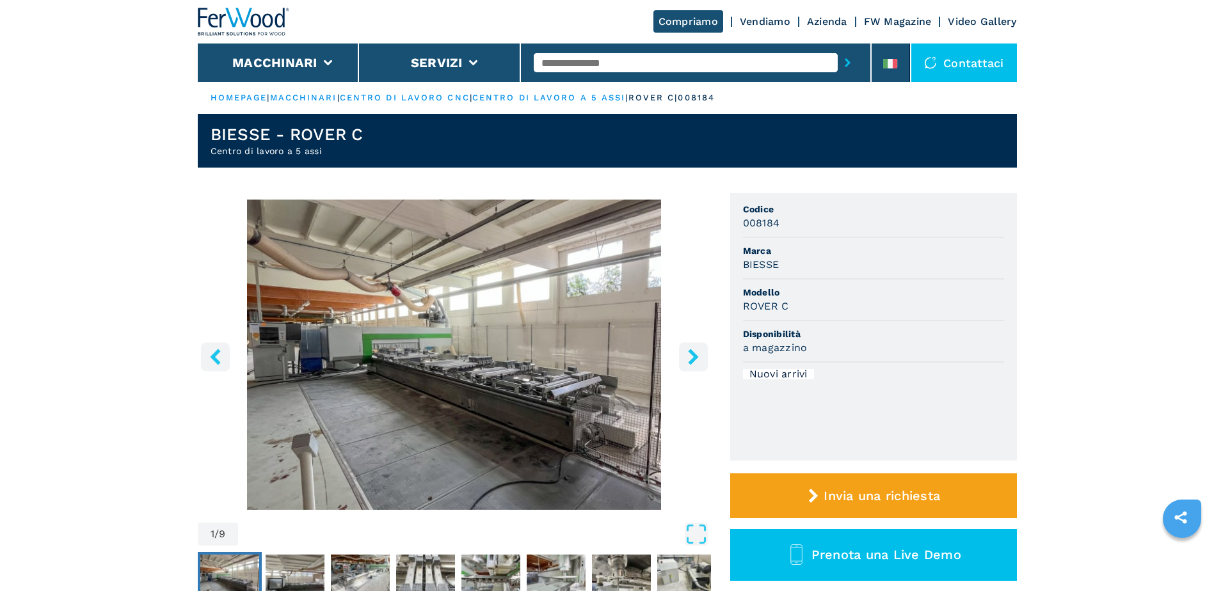
select select "**********"
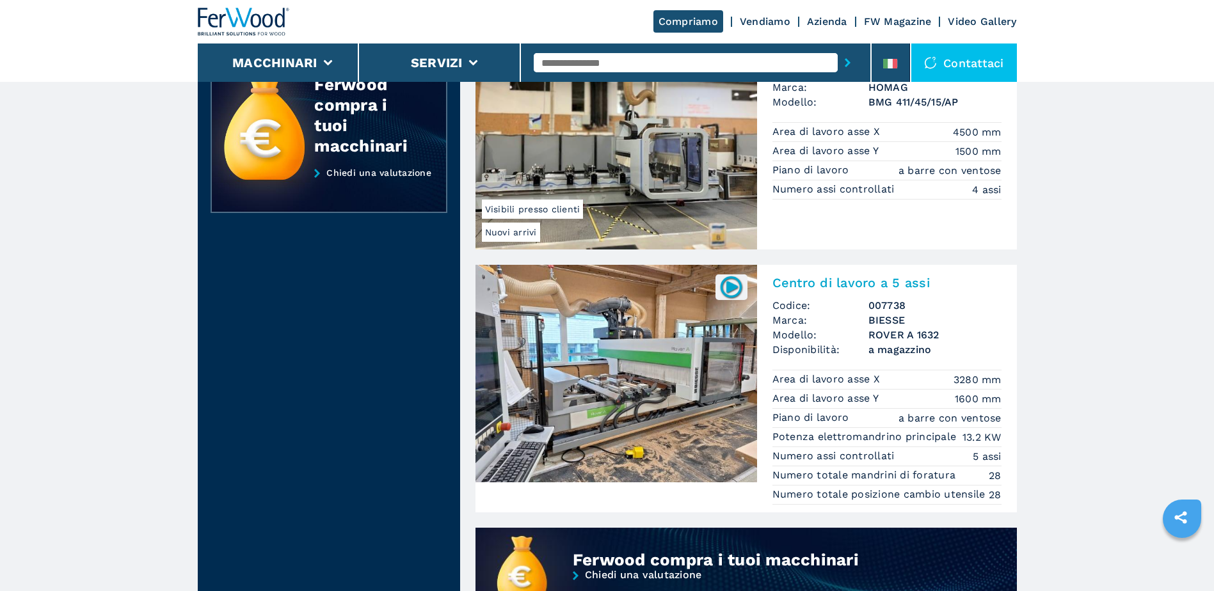
scroll to position [670, 0]
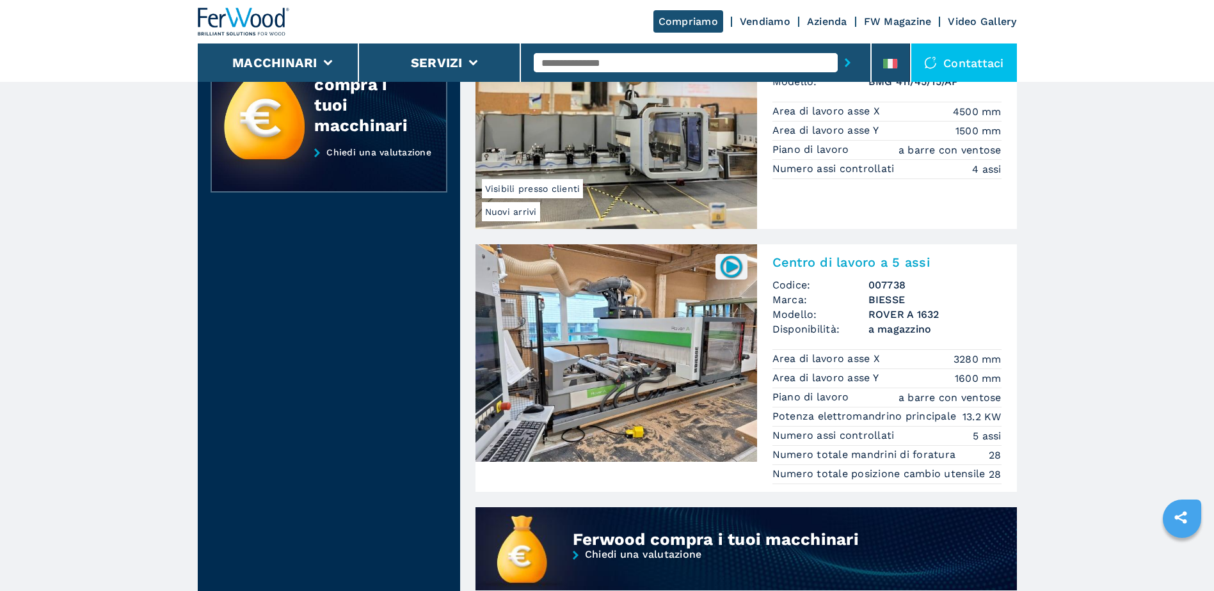
click at [675, 407] on img at bounding box center [616, 353] width 282 height 218
